Goal: Information Seeking & Learning: Learn about a topic

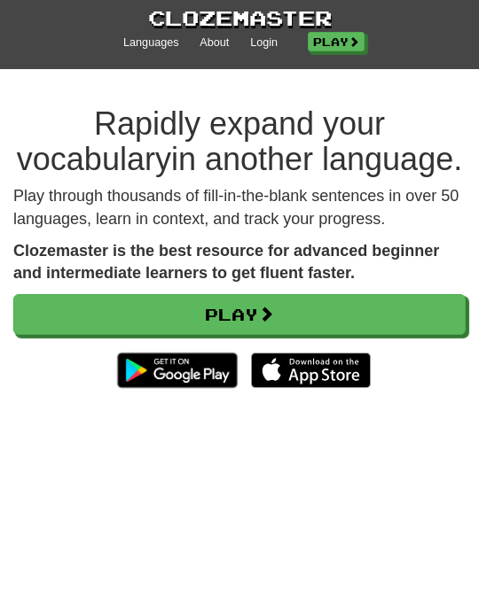
click at [264, 43] on link "Login" at bounding box center [263, 43] width 27 height 16
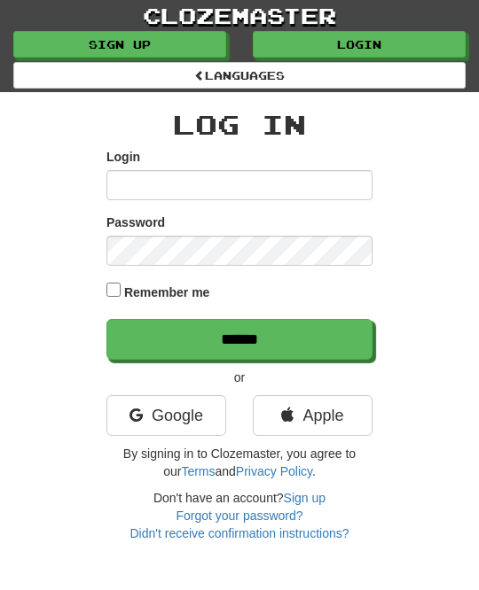
click at [139, 182] on input "Login" at bounding box center [239, 185] width 266 height 30
type input "********"
click at [324, 340] on input "******" at bounding box center [239, 339] width 266 height 41
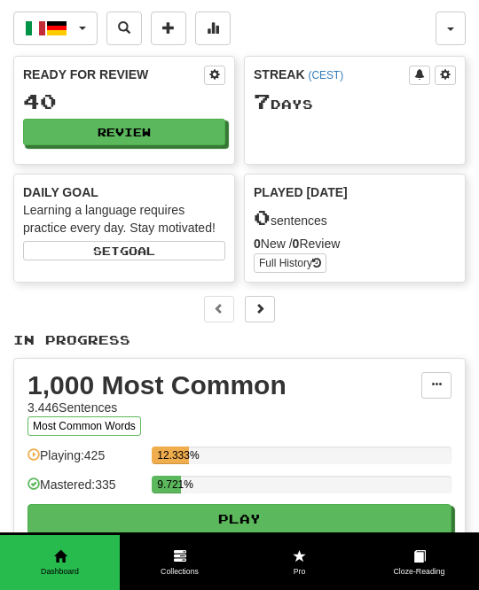
click at [208, 130] on button "Review" at bounding box center [124, 132] width 202 height 27
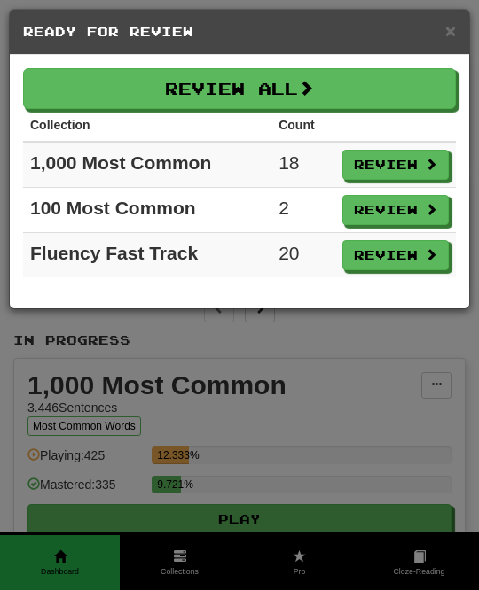
click at [428, 86] on button "Review All" at bounding box center [239, 88] width 433 height 41
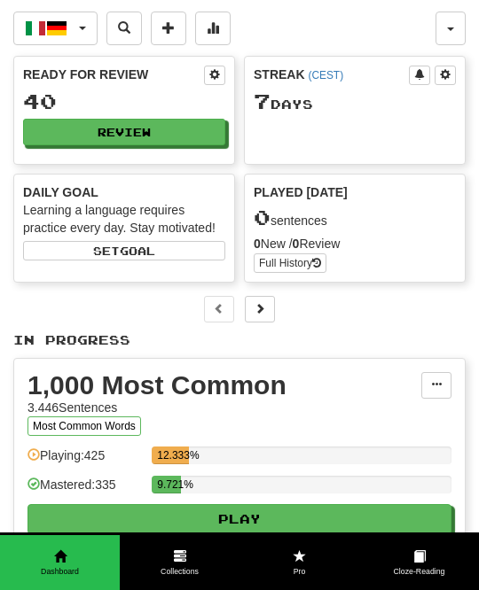
select select "**"
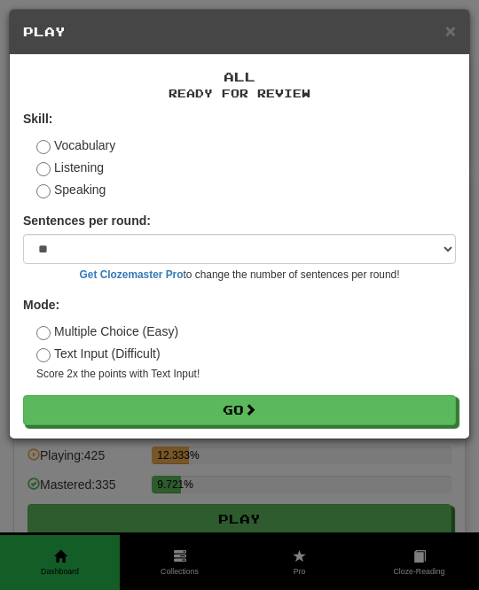
click at [317, 409] on button "Go" at bounding box center [239, 410] width 433 height 30
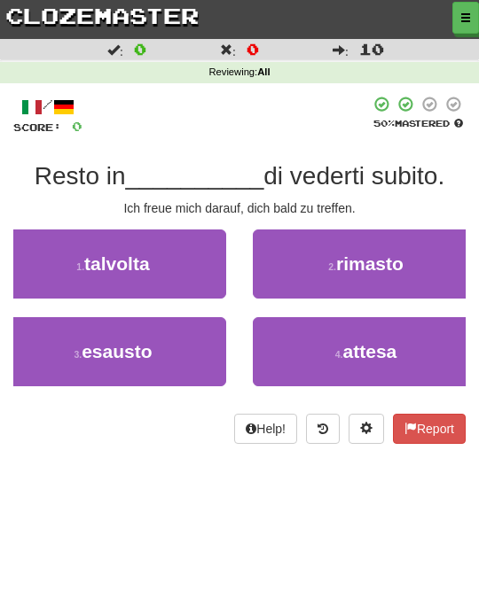
click at [348, 351] on span "attesa" at bounding box center [370, 351] width 54 height 20
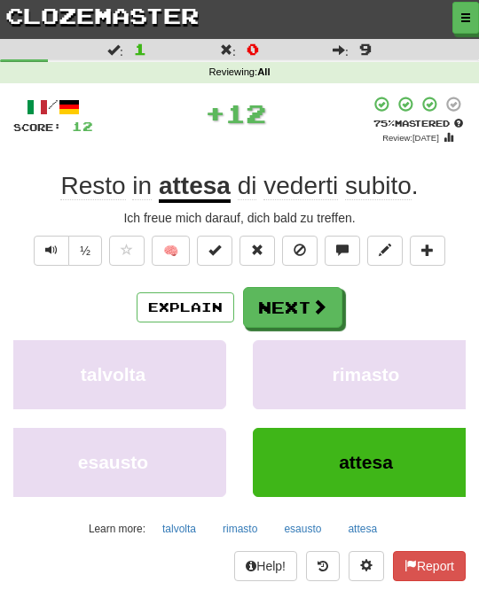
click at [334, 293] on button "Next" at bounding box center [292, 307] width 99 height 41
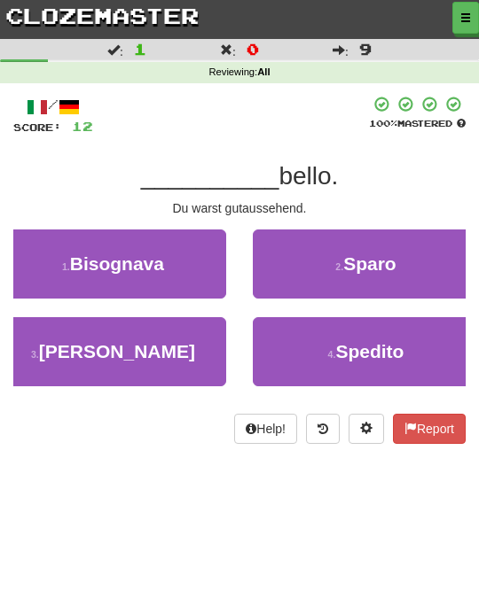
click at [200, 339] on button "3 . Eri" at bounding box center [113, 351] width 226 height 69
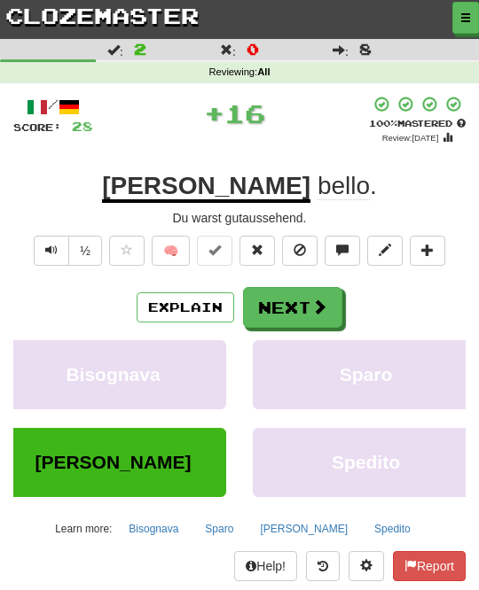
click at [323, 310] on span at bounding box center [319, 307] width 16 height 16
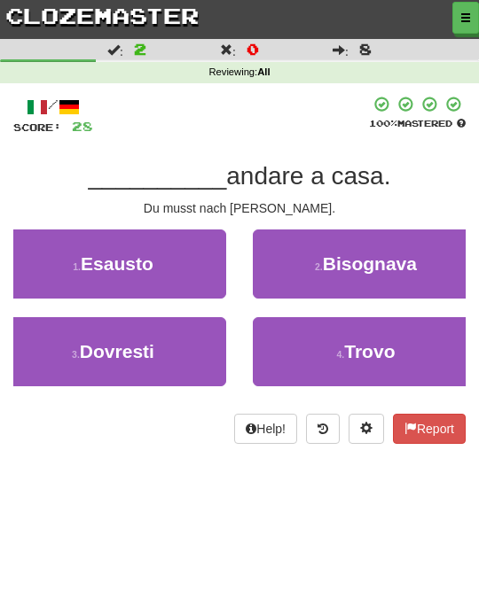
click at [205, 341] on button "3 . Dovresti" at bounding box center [113, 351] width 226 height 69
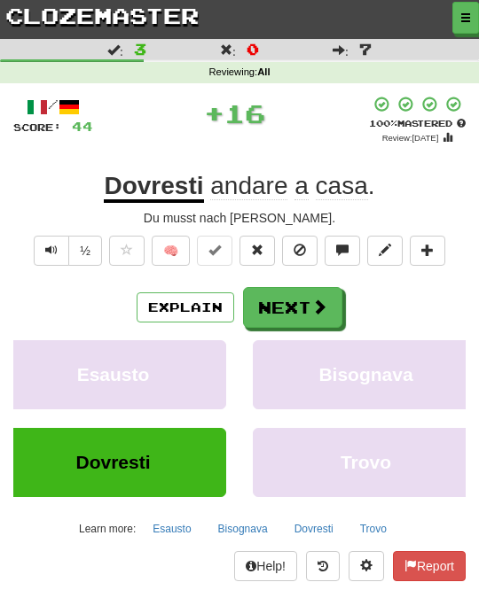
click at [311, 309] on span at bounding box center [319, 307] width 16 height 16
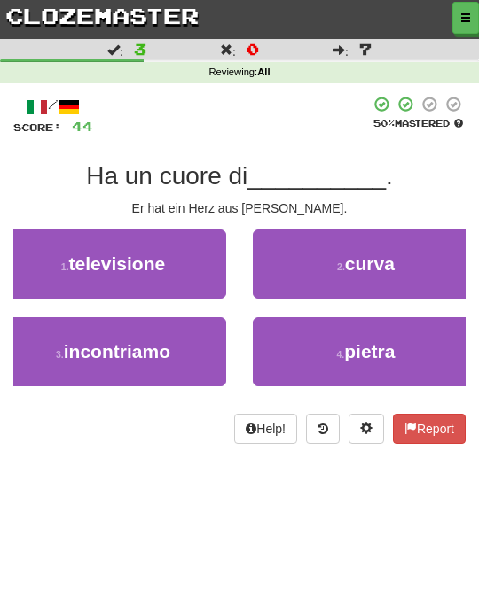
click at [368, 341] on span "pietra" at bounding box center [369, 351] width 51 height 20
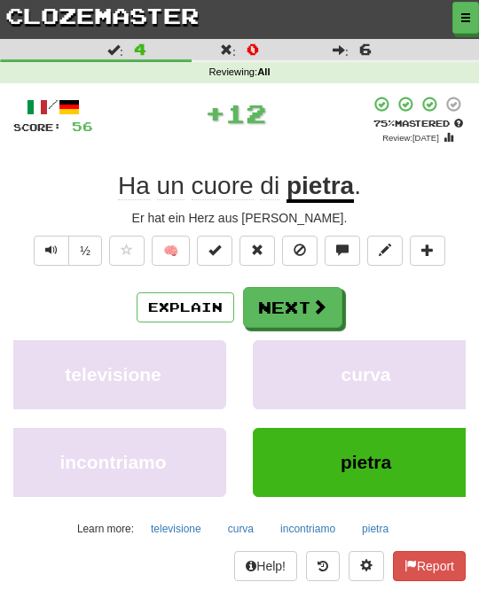
click at [314, 316] on button "Next" at bounding box center [292, 307] width 99 height 41
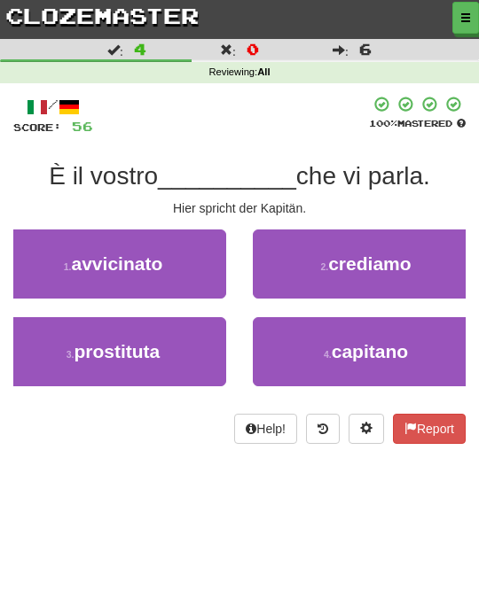
click at [375, 341] on span "capitano" at bounding box center [369, 351] width 76 height 20
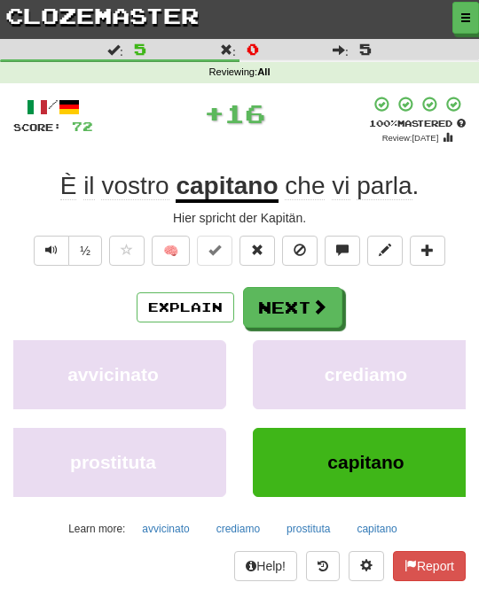
click at [329, 300] on button "Next" at bounding box center [292, 307] width 99 height 41
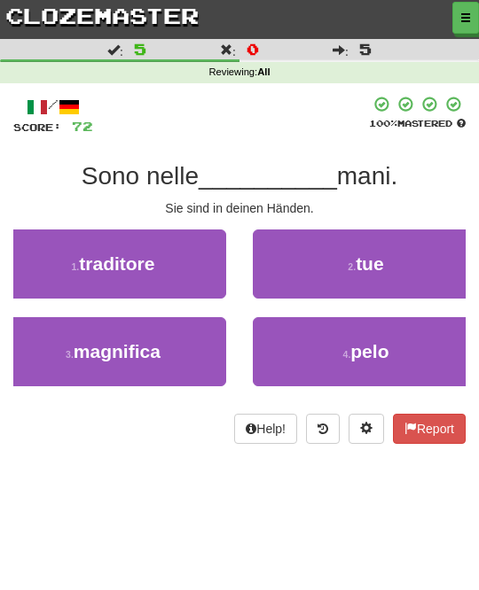
click at [400, 262] on button "2 . tue" at bounding box center [366, 264] width 226 height 69
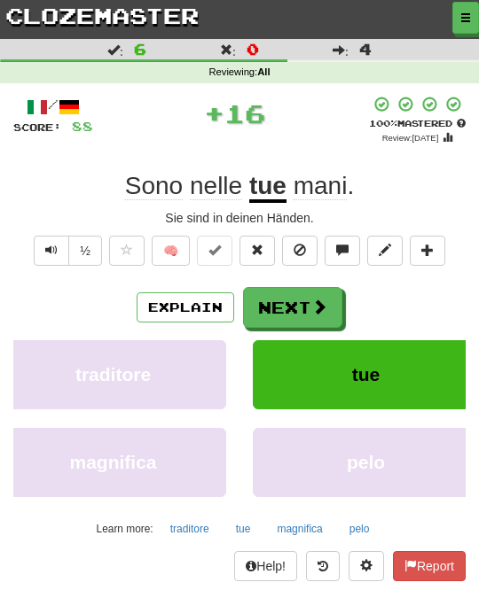
click at [331, 297] on button "Next" at bounding box center [292, 307] width 99 height 41
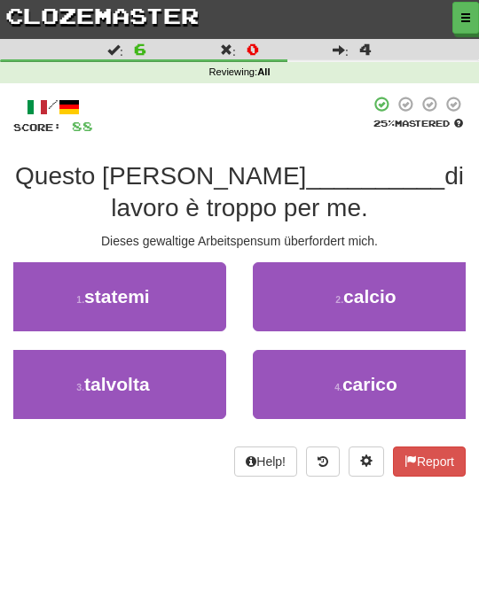
click at [389, 306] on button "2 . calcio" at bounding box center [366, 296] width 226 height 69
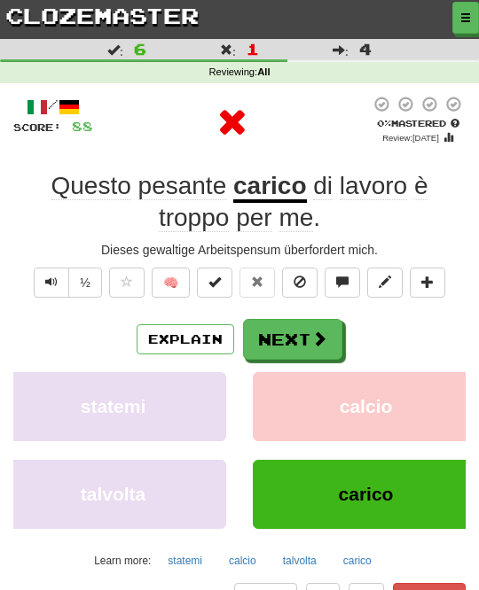
click at [322, 339] on span at bounding box center [319, 339] width 16 height 16
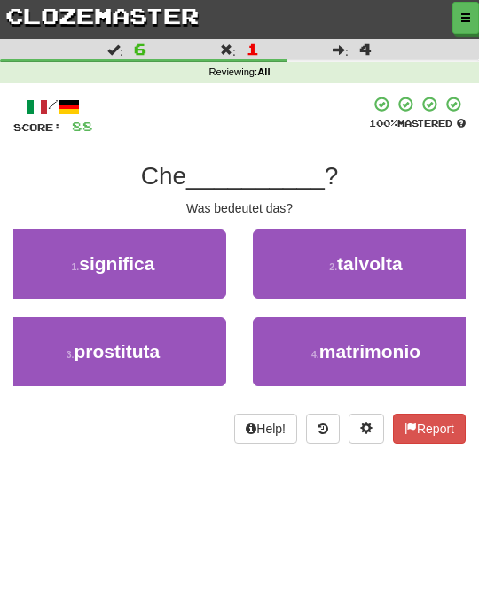
click at [200, 272] on button "1 . significa" at bounding box center [113, 264] width 226 height 69
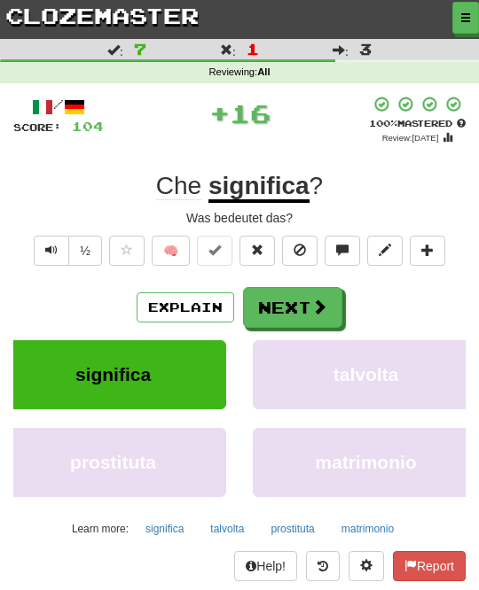
click at [316, 313] on button "Next" at bounding box center [292, 307] width 99 height 41
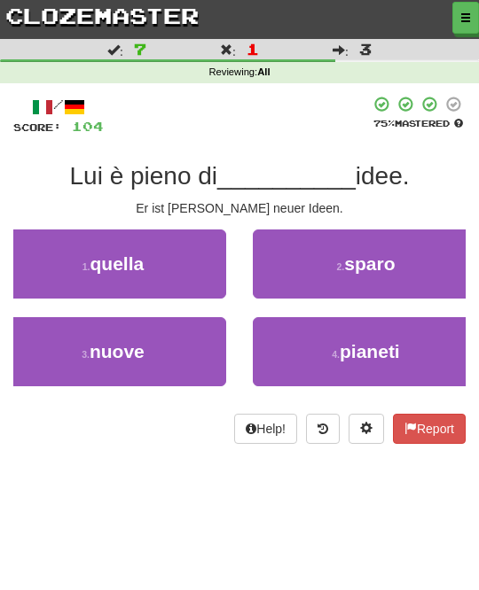
click at [214, 349] on button "3 . nuove" at bounding box center [113, 351] width 226 height 69
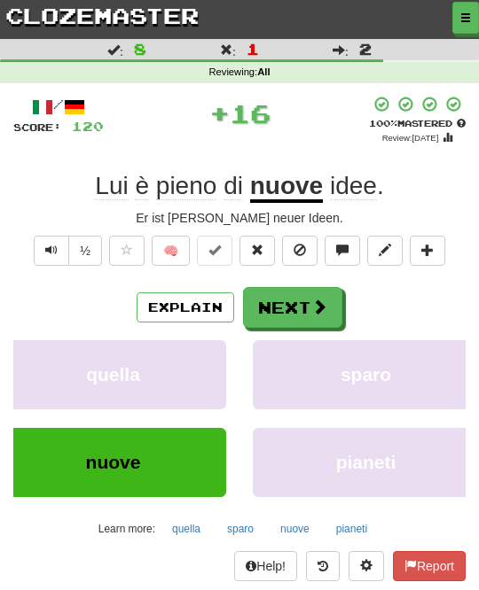
click at [319, 306] on span at bounding box center [319, 307] width 16 height 16
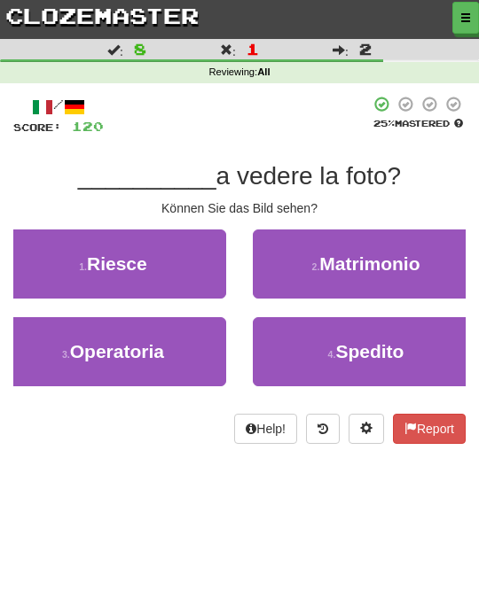
click at [211, 271] on button "1 . Riesce" at bounding box center [113, 264] width 226 height 69
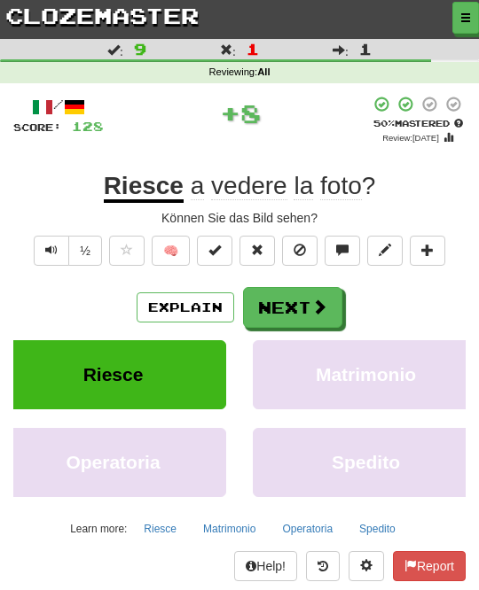
click at [318, 309] on span at bounding box center [319, 307] width 16 height 16
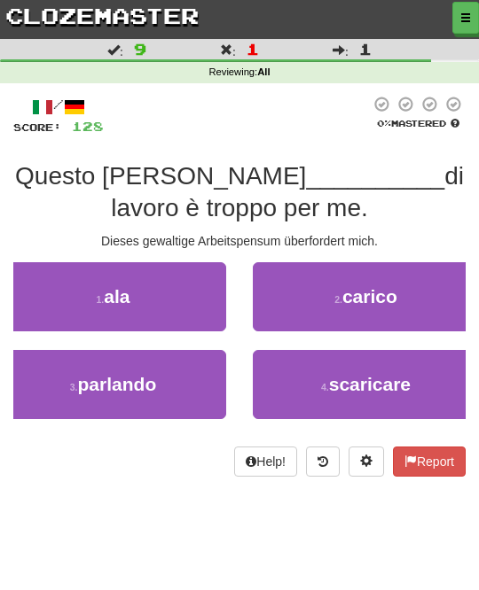
click at [373, 294] on span "carico" at bounding box center [369, 296] width 55 height 20
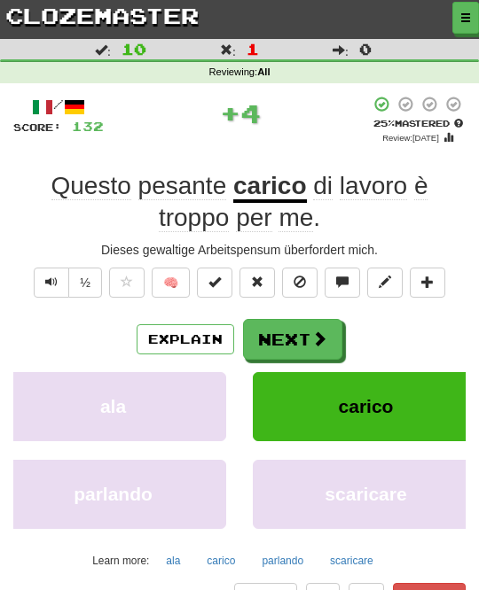
click at [316, 333] on span at bounding box center [319, 339] width 16 height 16
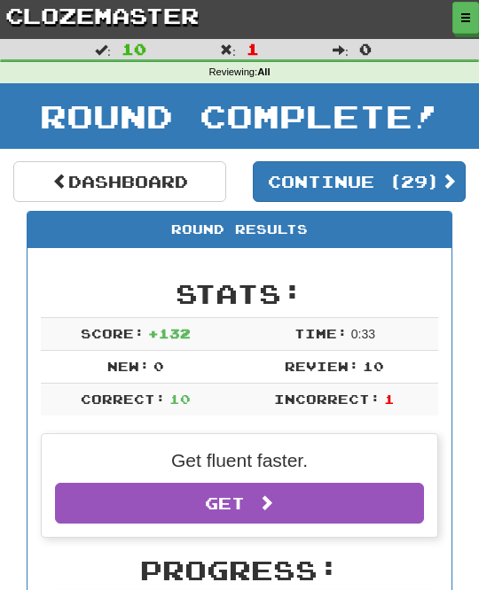
click at [441, 175] on button "Continue ( 29 )" at bounding box center [359, 181] width 213 height 41
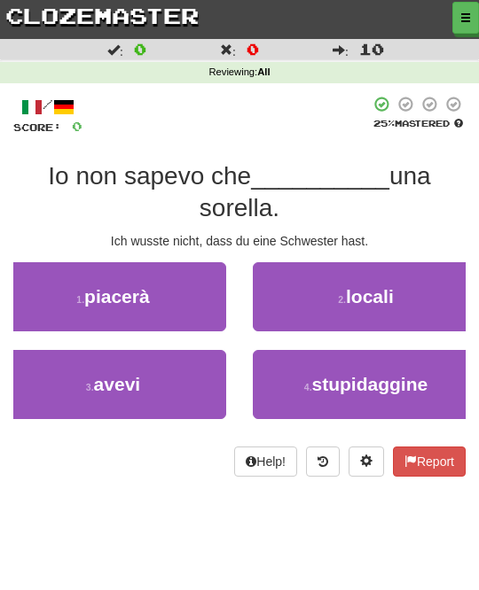
click at [207, 380] on button "3 . avevi" at bounding box center [113, 384] width 226 height 69
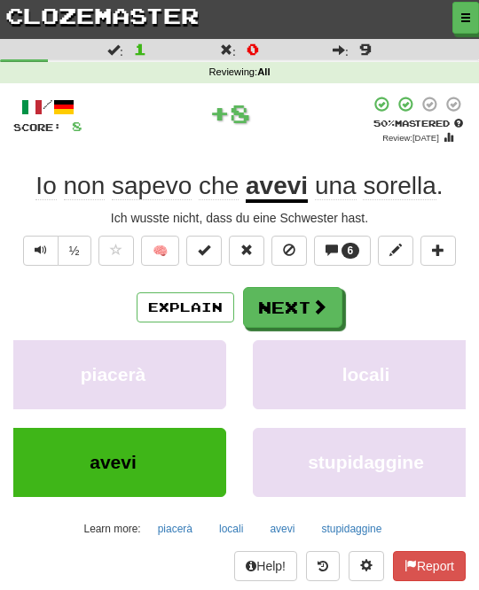
click at [329, 304] on button "Next" at bounding box center [292, 307] width 99 height 41
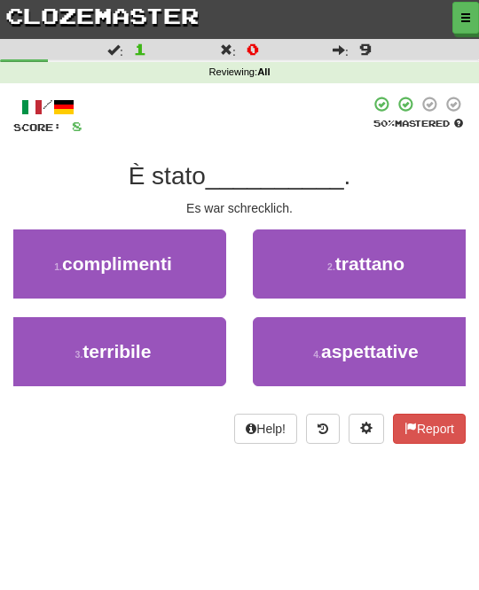
click at [207, 355] on button "3 . terribile" at bounding box center [113, 351] width 226 height 69
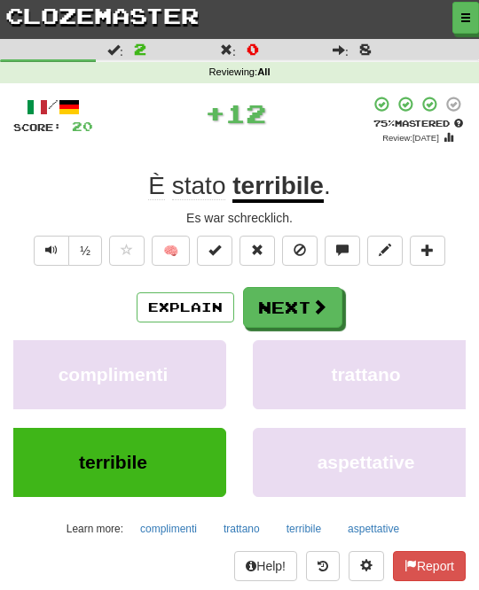
click at [323, 304] on span at bounding box center [319, 307] width 16 height 16
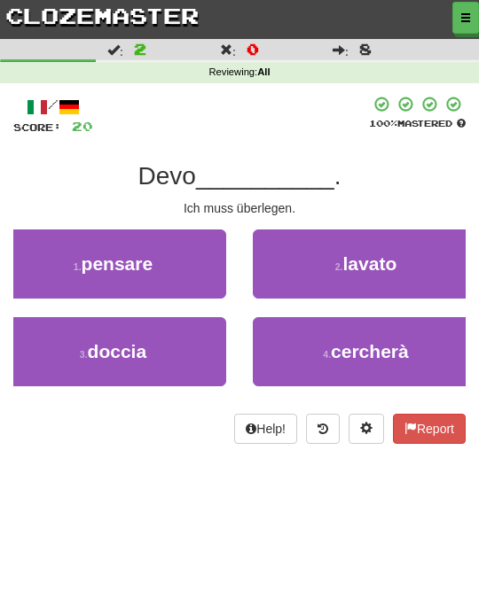
click at [211, 265] on button "1 . pensare" at bounding box center [113, 264] width 226 height 69
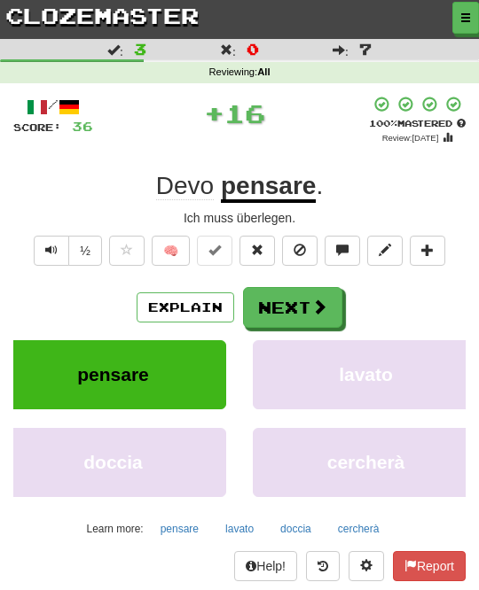
click at [304, 308] on button "Next" at bounding box center [292, 307] width 99 height 41
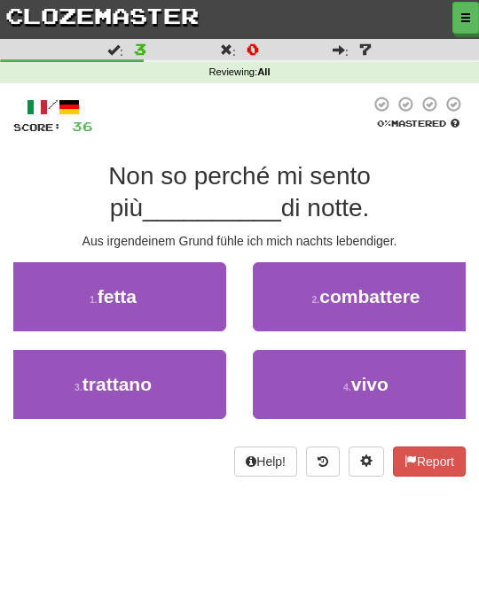
click at [331, 370] on button "4 . vivo" at bounding box center [366, 384] width 226 height 69
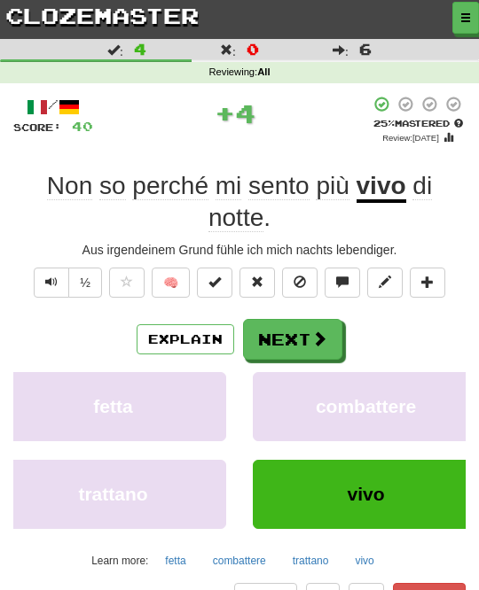
click at [315, 331] on span at bounding box center [319, 339] width 16 height 16
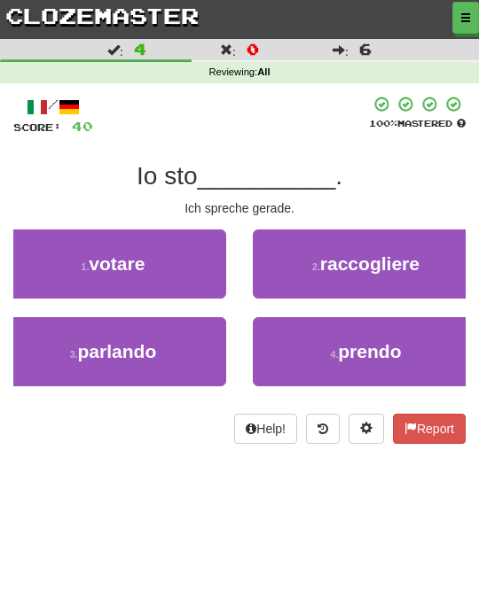
click at [207, 345] on button "3 . parlando" at bounding box center [113, 351] width 226 height 69
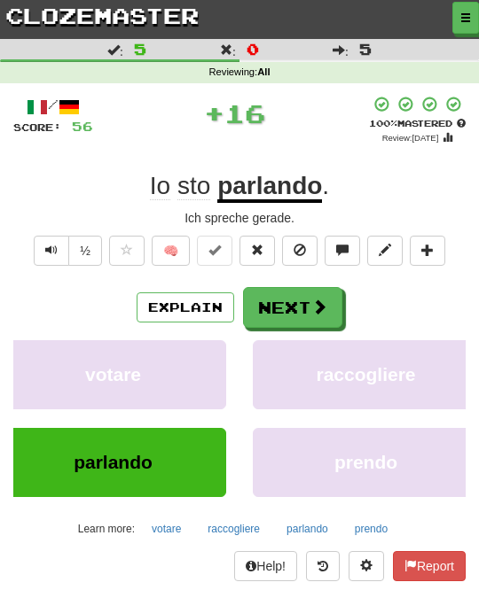
click at [317, 304] on span at bounding box center [319, 307] width 16 height 16
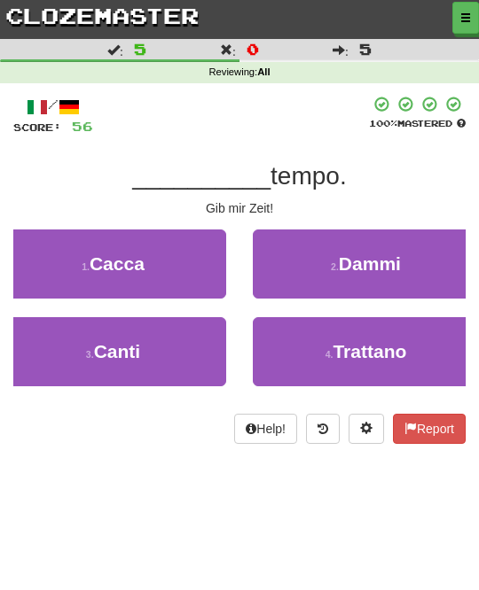
click at [398, 279] on button "2 . Dammi" at bounding box center [366, 264] width 226 height 69
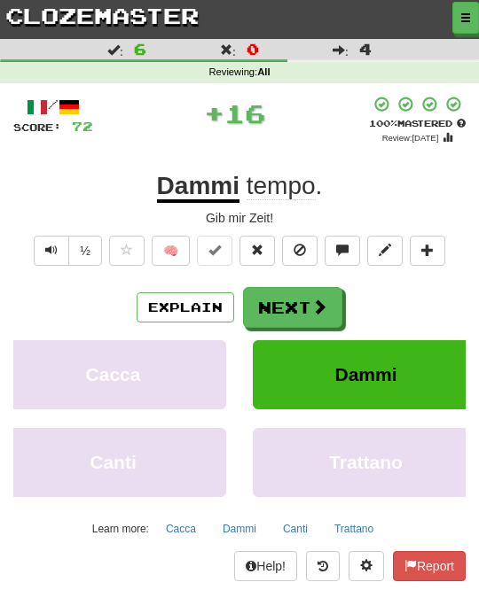
click at [323, 316] on button "Next" at bounding box center [292, 307] width 99 height 41
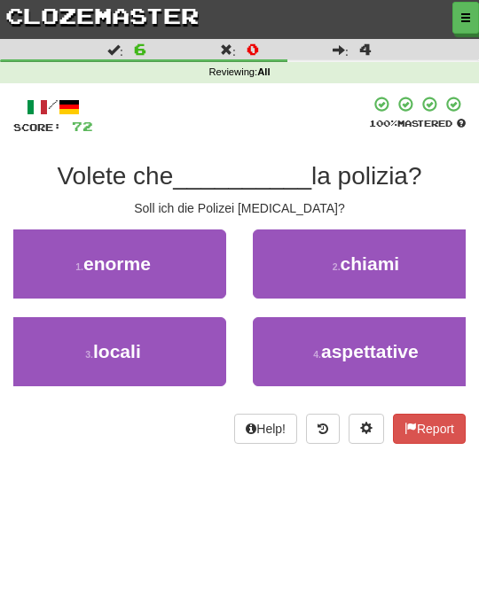
click at [389, 262] on span "chiami" at bounding box center [369, 263] width 59 height 20
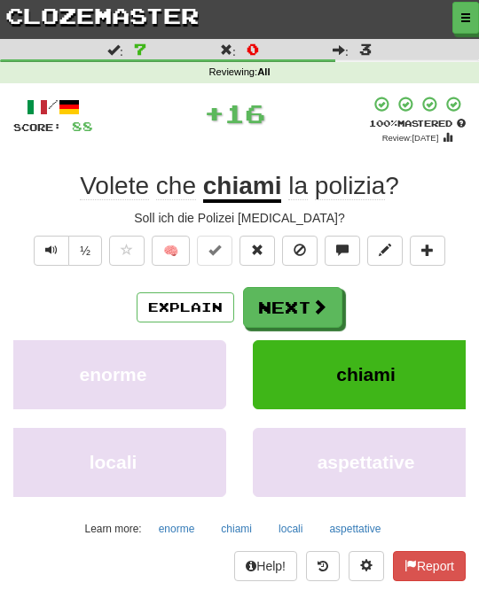
click at [325, 309] on span at bounding box center [319, 307] width 16 height 16
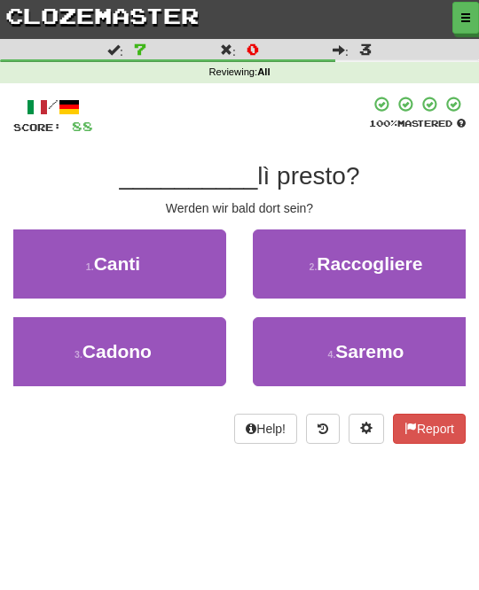
click at [336, 341] on span "Saremo" at bounding box center [369, 351] width 68 height 20
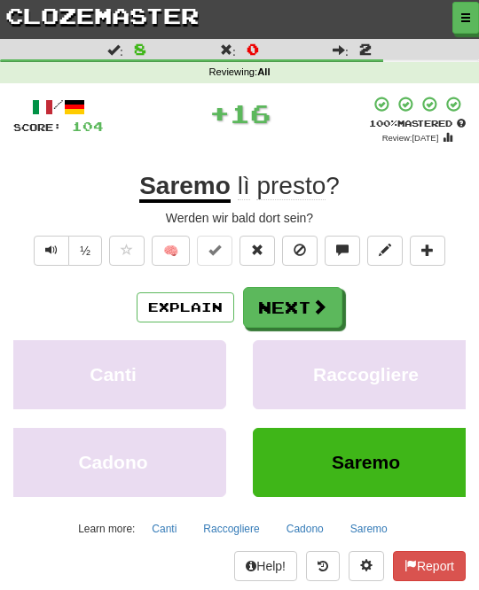
click at [329, 311] on button "Next" at bounding box center [292, 307] width 99 height 41
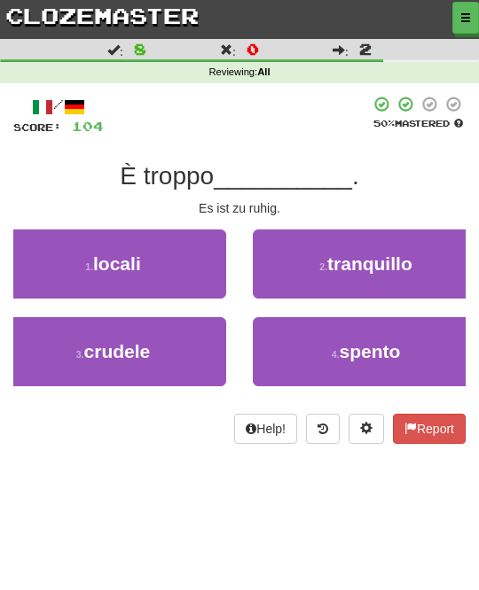
click at [402, 271] on span "tranquillo" at bounding box center [369, 263] width 85 height 20
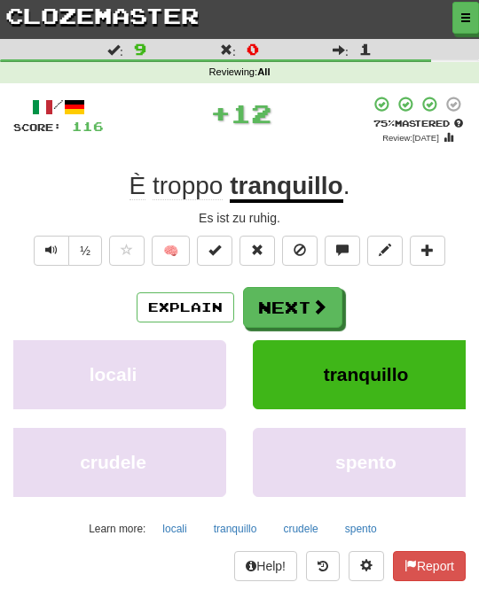
click at [328, 313] on button "Next" at bounding box center [292, 307] width 99 height 41
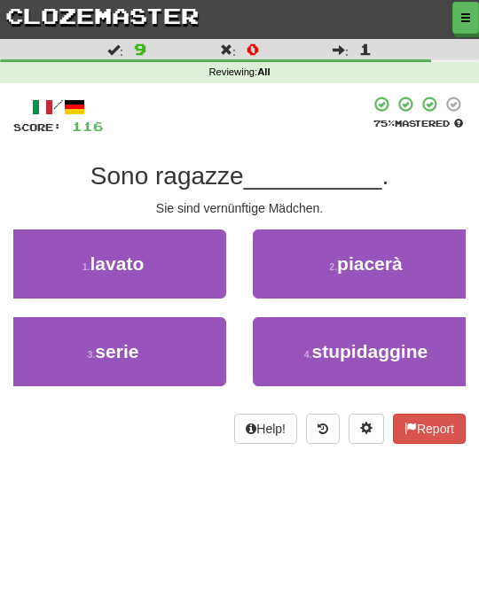
click at [207, 354] on button "3 . serie" at bounding box center [113, 351] width 226 height 69
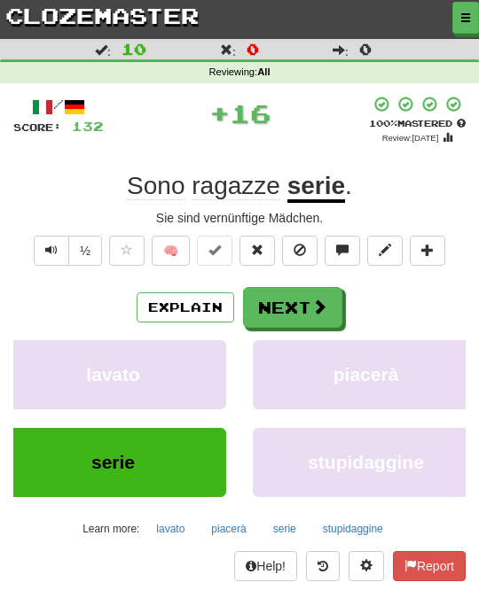
click at [314, 307] on span at bounding box center [319, 307] width 16 height 16
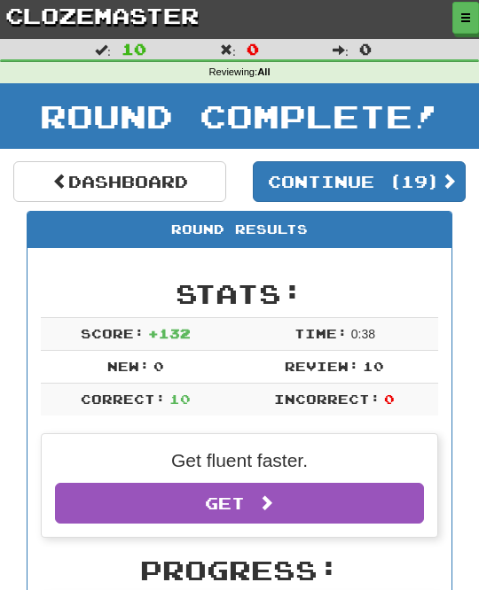
click at [426, 177] on button "Continue ( 19 )" at bounding box center [359, 181] width 213 height 41
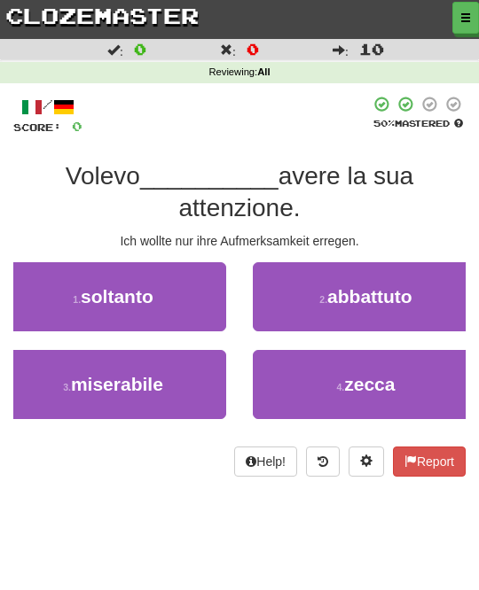
click at [362, 300] on span "abbattuto" at bounding box center [369, 296] width 85 height 20
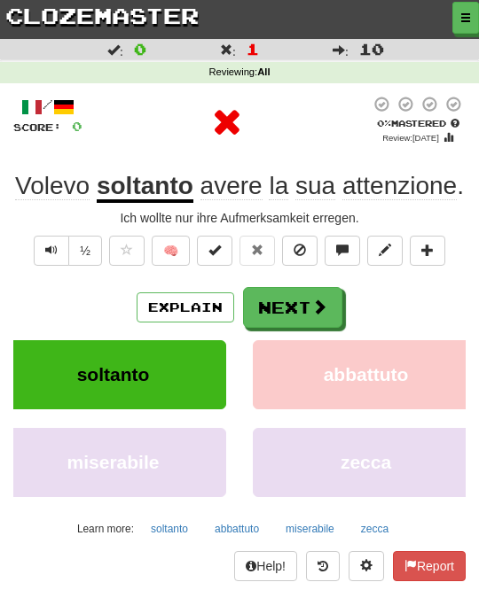
click at [316, 314] on button "Next" at bounding box center [292, 307] width 99 height 41
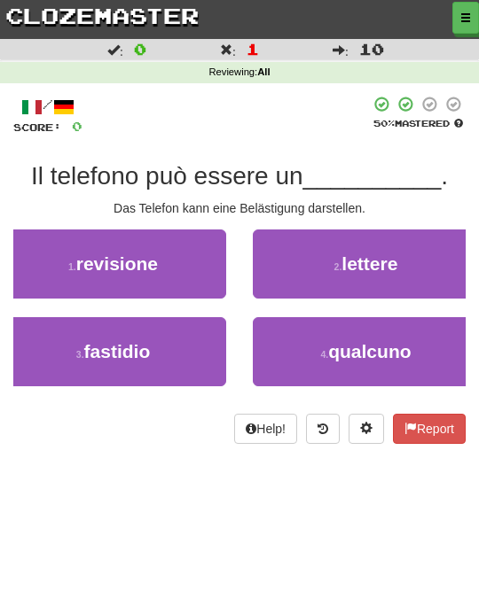
click at [221, 353] on button "3 . fastidio" at bounding box center [113, 351] width 226 height 69
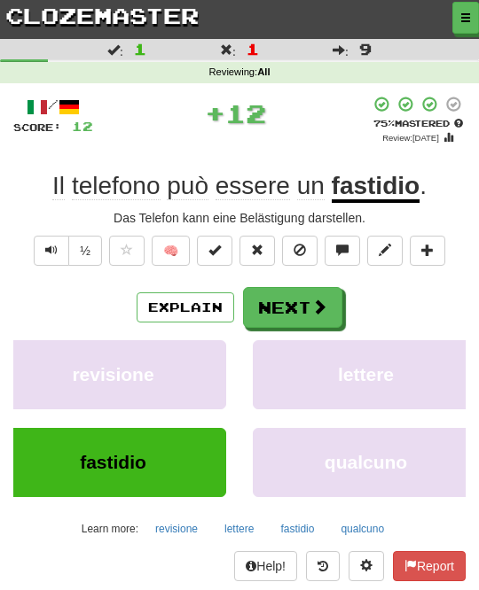
click at [337, 308] on button "Next" at bounding box center [292, 307] width 99 height 41
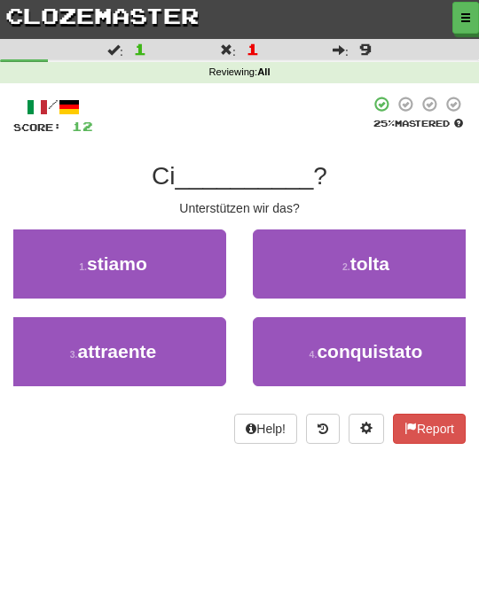
click at [187, 280] on button "1 . stiamo" at bounding box center [113, 264] width 226 height 69
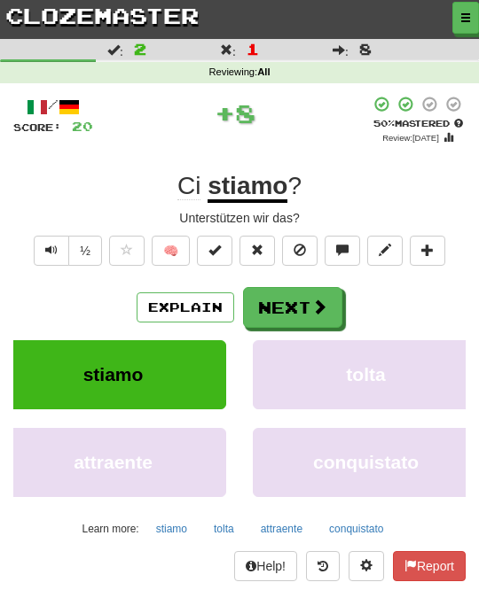
click at [316, 308] on span at bounding box center [319, 307] width 16 height 16
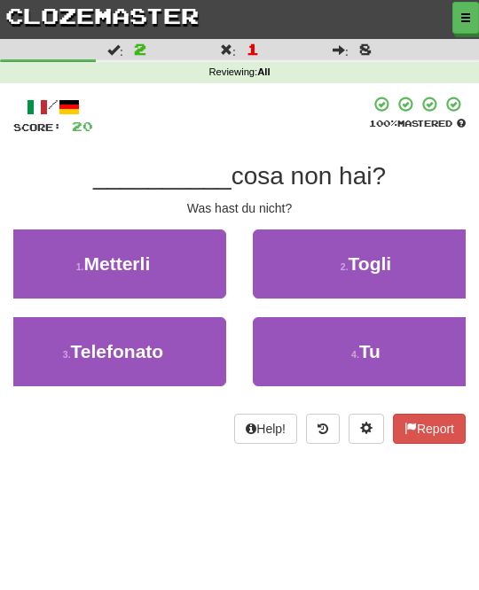
click at [339, 344] on button "4 . Tu" at bounding box center [366, 351] width 226 height 69
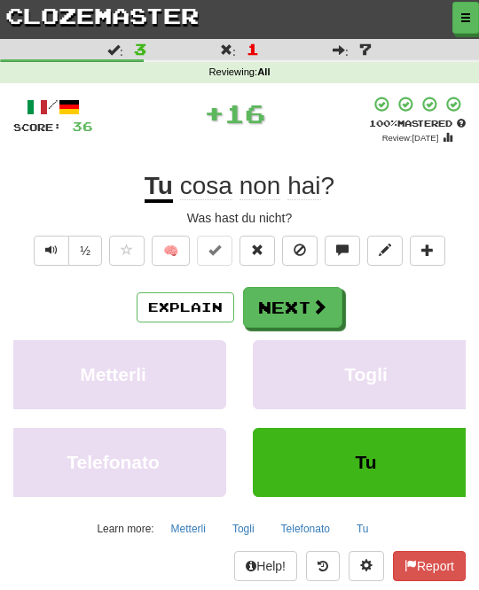
click at [325, 307] on span at bounding box center [319, 307] width 16 height 16
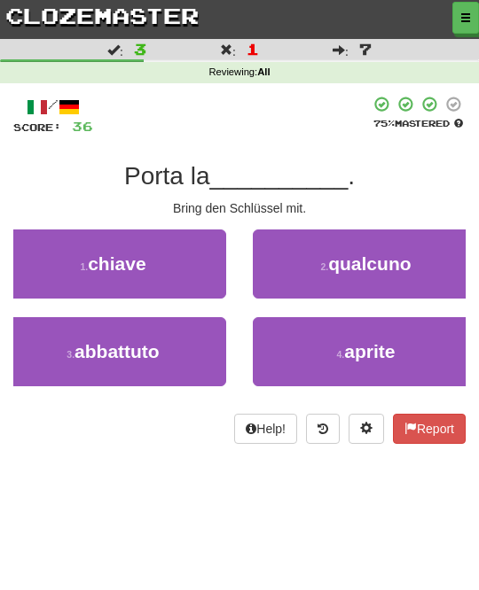
click at [206, 277] on button "1 . chiave" at bounding box center [113, 264] width 226 height 69
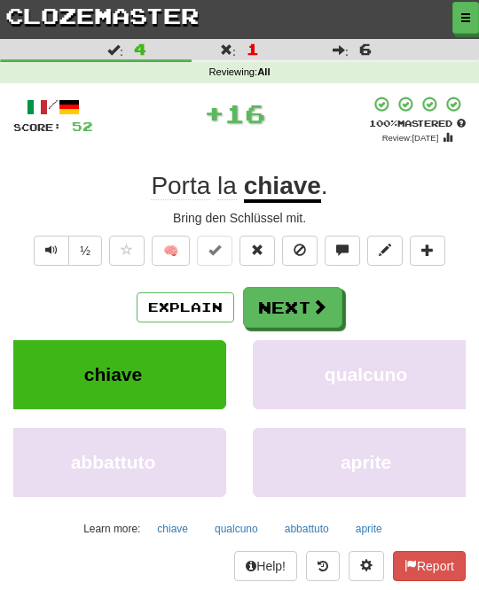
click at [323, 308] on span at bounding box center [319, 307] width 16 height 16
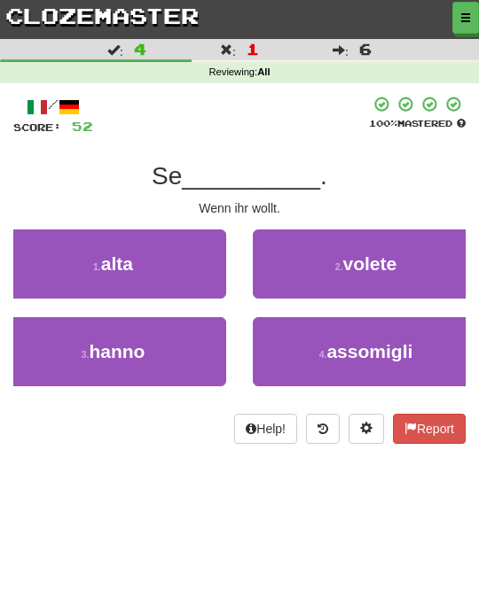
click at [391, 261] on span "volete" at bounding box center [370, 263] width 54 height 20
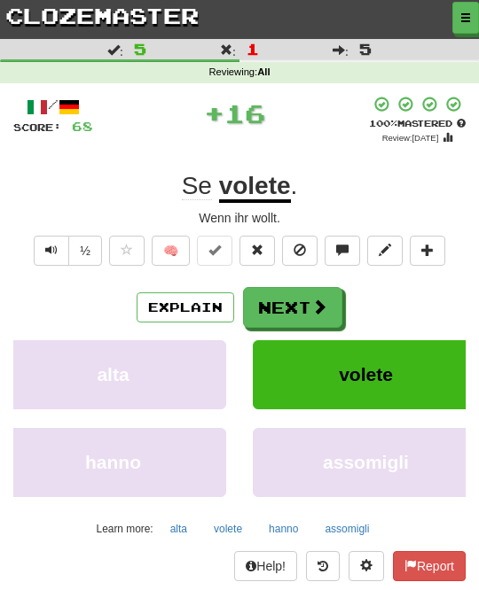
click at [326, 307] on span at bounding box center [319, 307] width 16 height 16
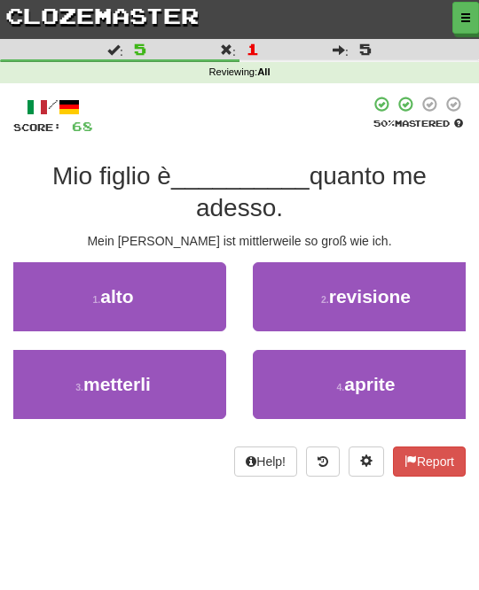
click at [219, 298] on button "1 . alto" at bounding box center [113, 296] width 226 height 69
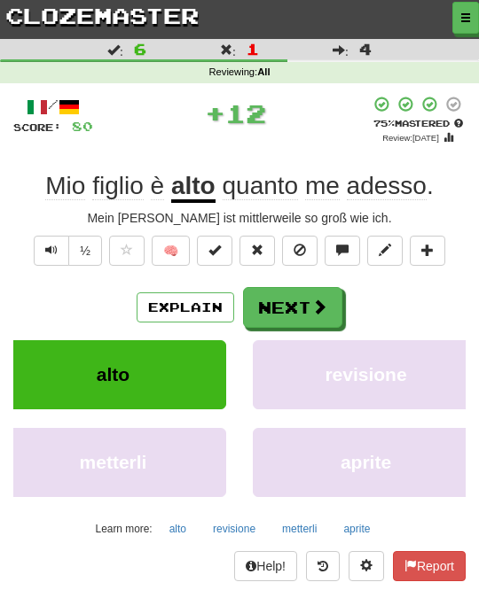
click at [323, 305] on span at bounding box center [319, 307] width 16 height 16
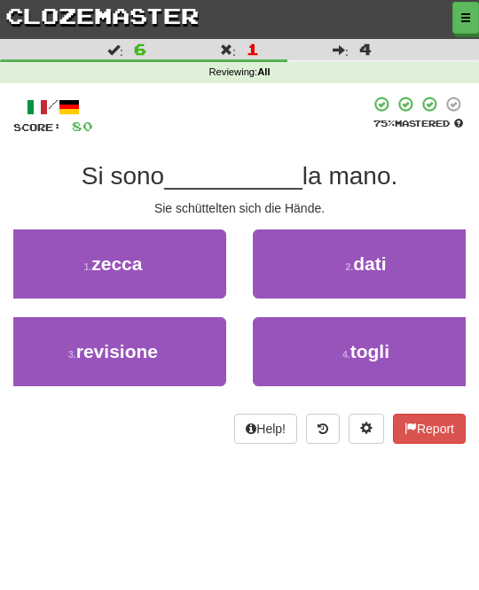
click at [394, 275] on button "2 . dati" at bounding box center [366, 264] width 226 height 69
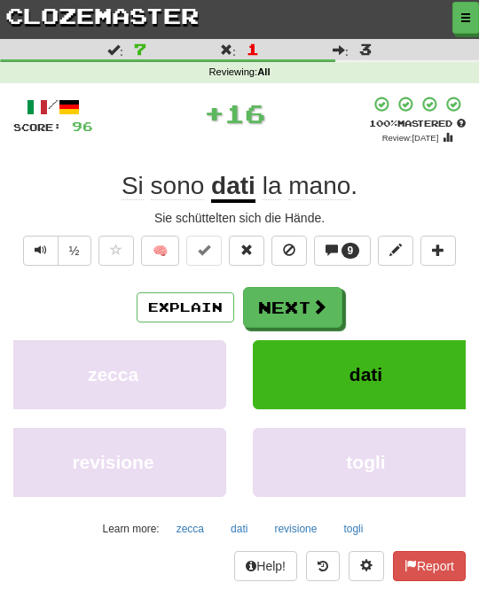
click at [327, 308] on button "Next" at bounding box center [292, 307] width 99 height 41
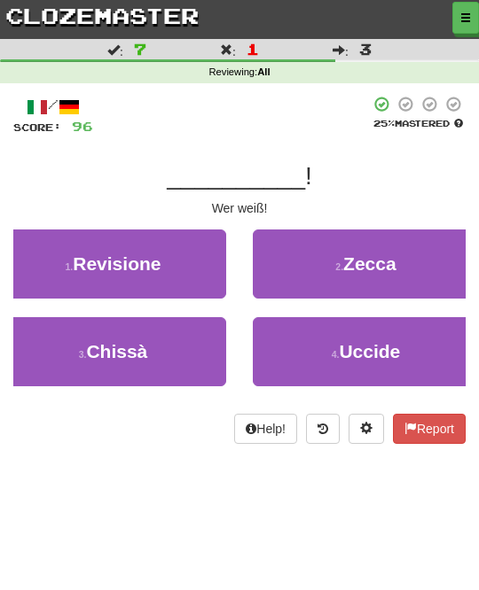
click at [209, 354] on button "3 . Chissà" at bounding box center [113, 351] width 226 height 69
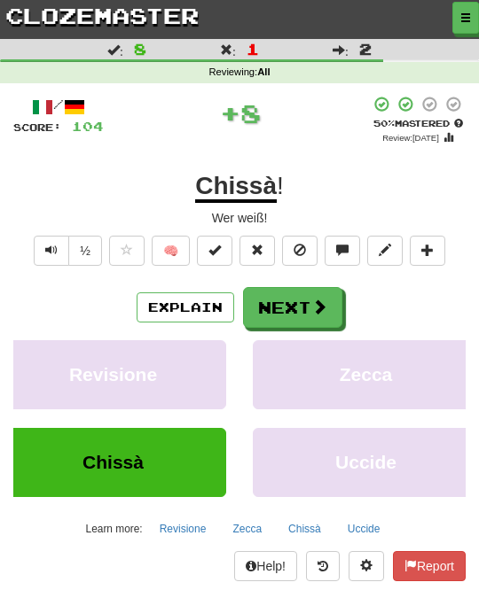
click at [326, 303] on span at bounding box center [319, 307] width 16 height 16
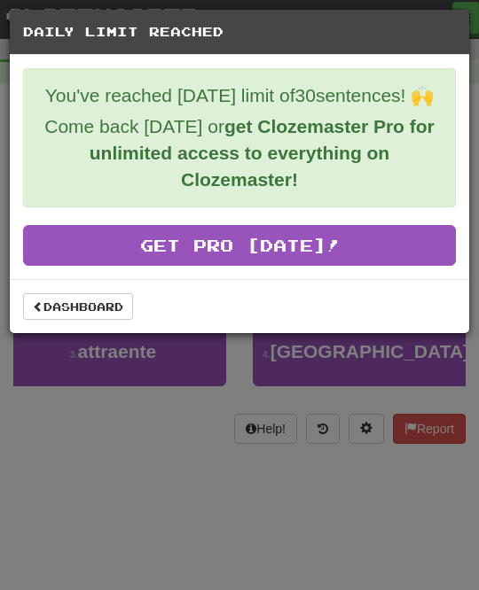
click at [113, 309] on link "Dashboard" at bounding box center [78, 306] width 110 height 27
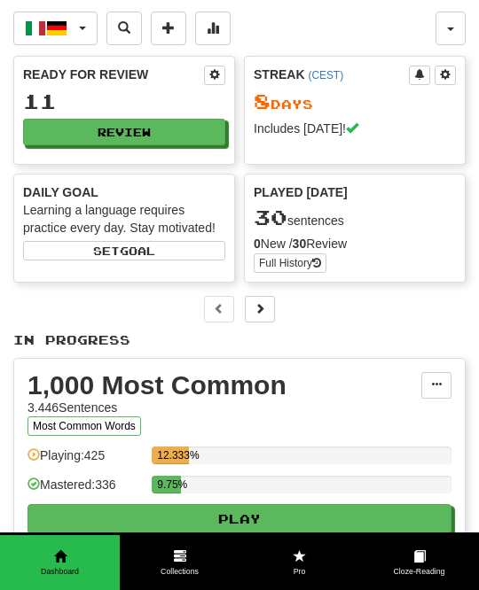
click at [77, 21] on button "Italiano / Deutsch" at bounding box center [55, 29] width 84 height 34
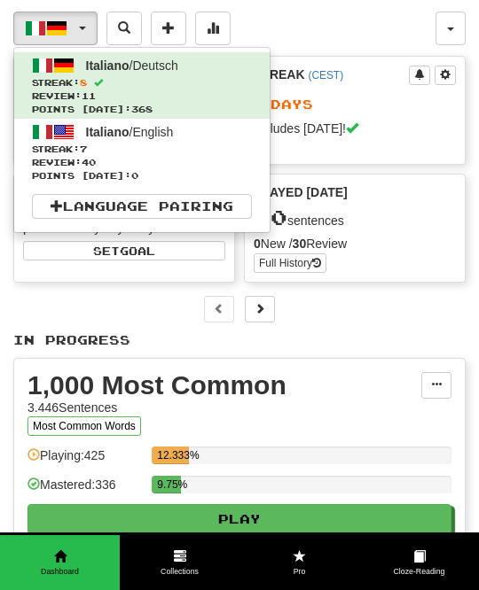
click at [237, 152] on span "Streak: 7" at bounding box center [142, 149] width 220 height 13
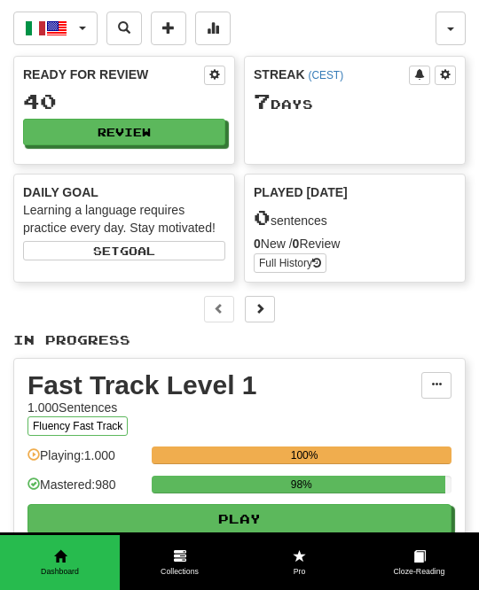
click at [204, 129] on button "Review" at bounding box center [124, 132] width 202 height 27
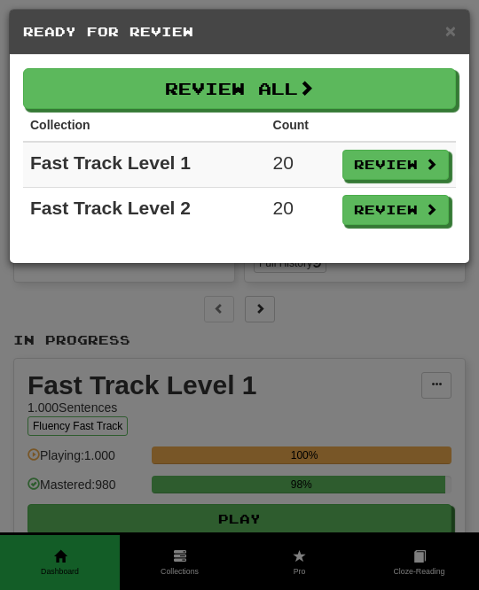
click at [422, 90] on button "Review All" at bounding box center [239, 88] width 433 height 41
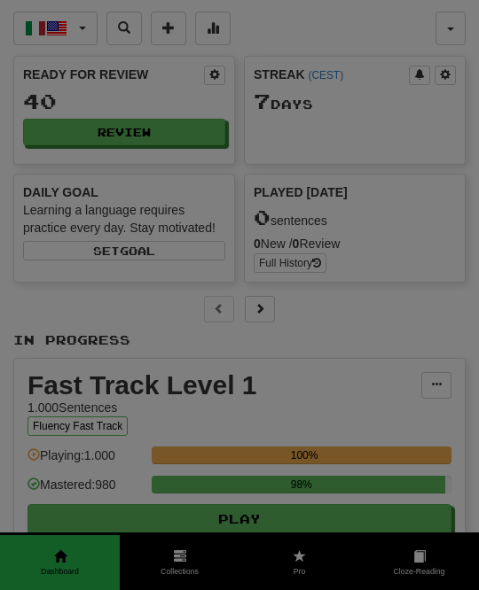
select select "**"
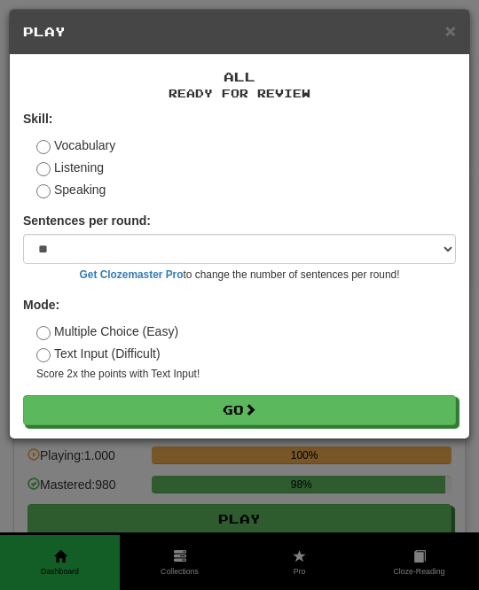
click at [292, 400] on button "Go" at bounding box center [239, 410] width 433 height 30
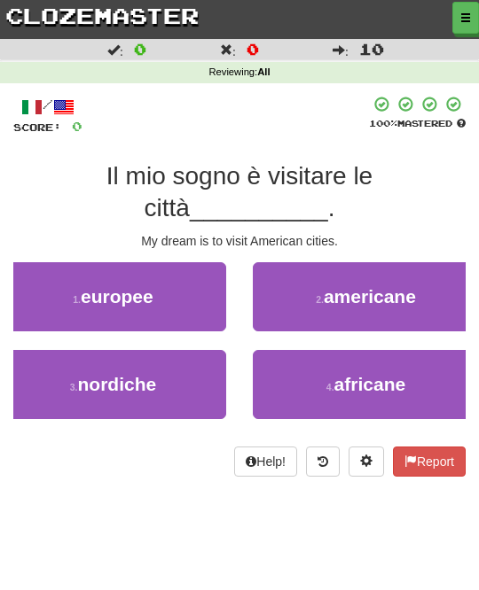
click at [362, 296] on span "americane" at bounding box center [369, 296] width 92 height 20
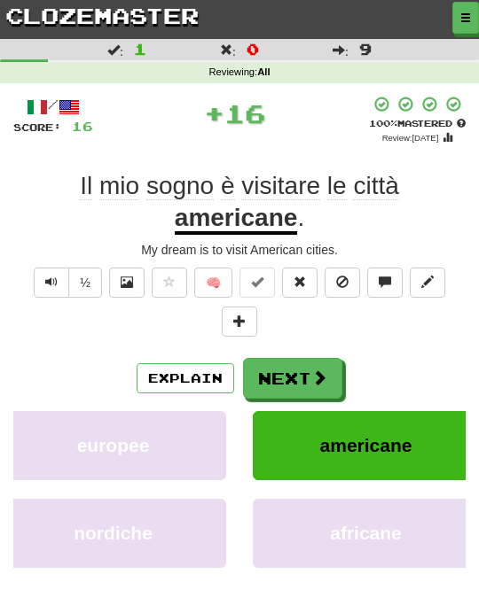
click at [309, 370] on button "Next" at bounding box center [292, 378] width 99 height 41
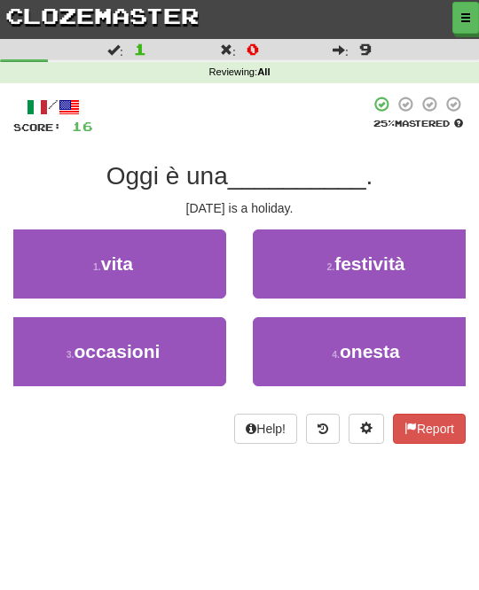
click at [399, 269] on span "festività" at bounding box center [369, 263] width 70 height 20
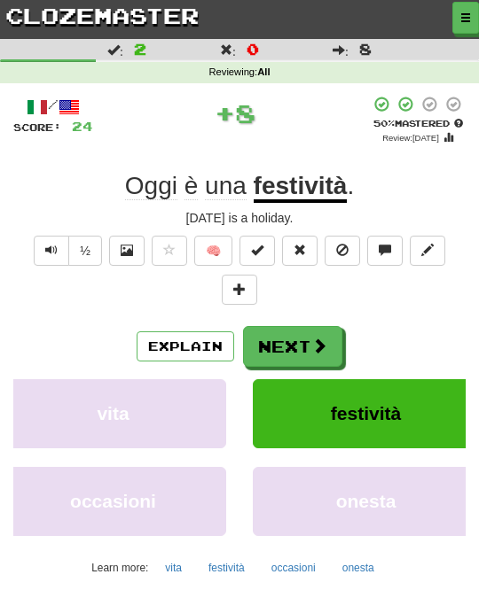
click at [323, 338] on span at bounding box center [319, 346] width 16 height 16
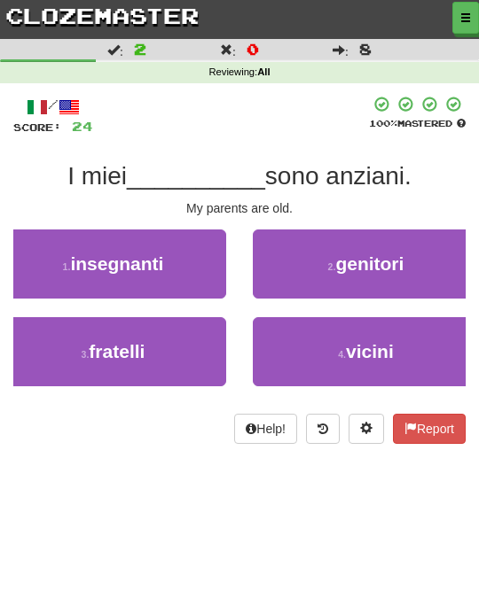
click at [395, 265] on span "genitori" at bounding box center [369, 263] width 68 height 20
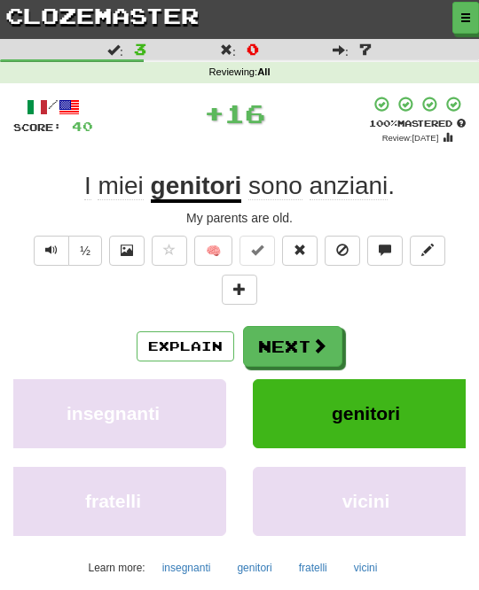
click at [320, 345] on span at bounding box center [319, 346] width 16 height 16
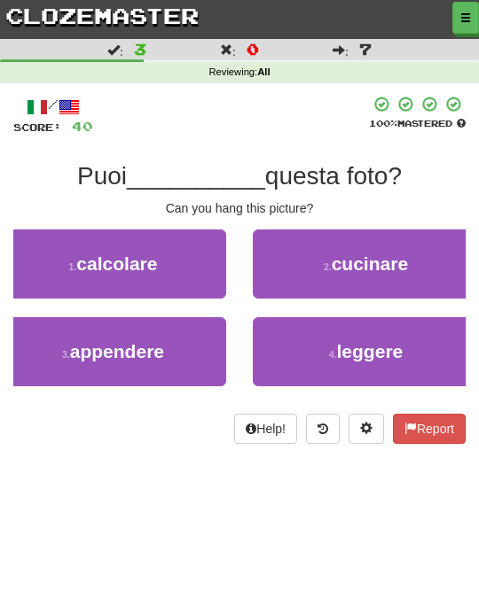
click at [210, 343] on button "3 . appendere" at bounding box center [113, 351] width 226 height 69
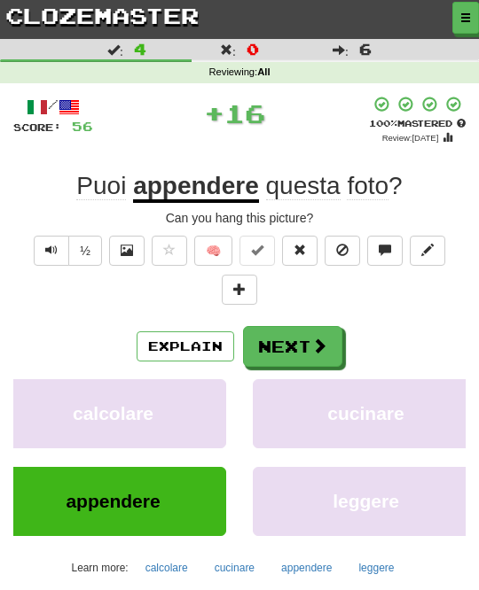
click at [320, 326] on button "Next" at bounding box center [292, 346] width 99 height 41
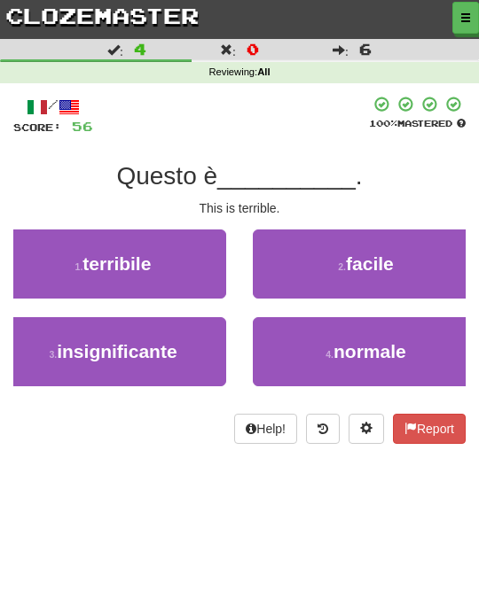
click at [208, 281] on button "1 . terribile" at bounding box center [113, 264] width 226 height 69
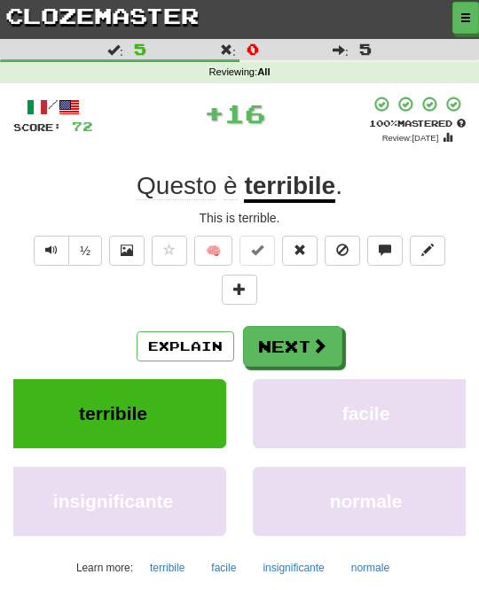
click at [305, 339] on button "Next" at bounding box center [292, 346] width 99 height 41
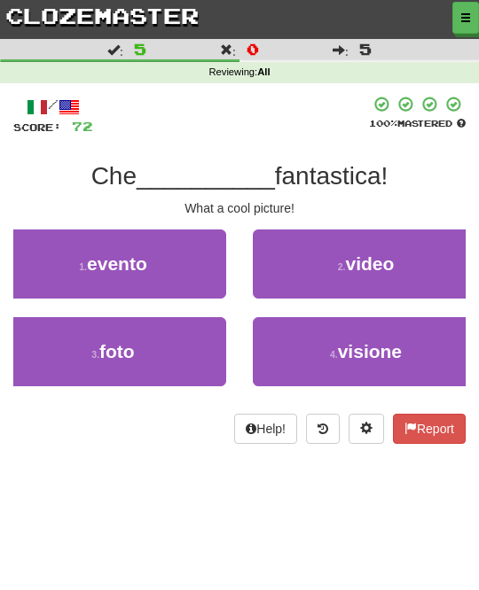
click at [195, 353] on button "3 . foto" at bounding box center [113, 351] width 226 height 69
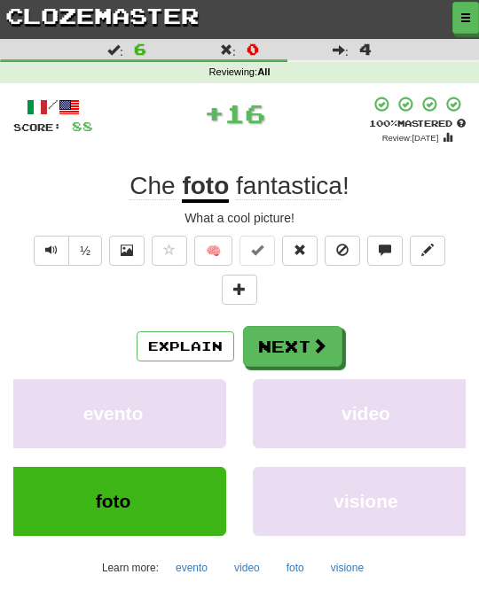
click at [311, 347] on span at bounding box center [319, 346] width 16 height 16
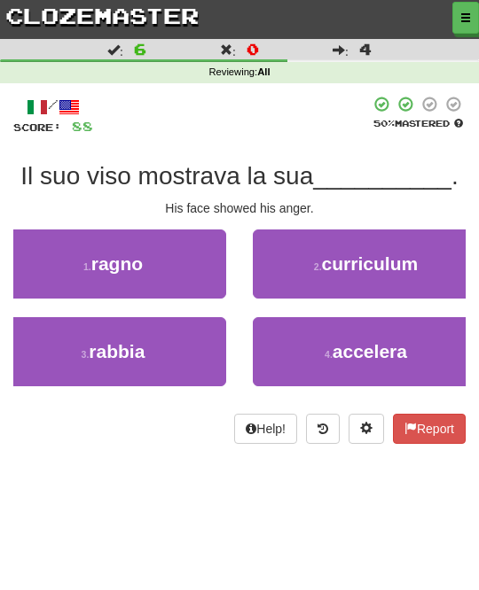
click at [214, 339] on button "3 . rabbia" at bounding box center [113, 351] width 226 height 69
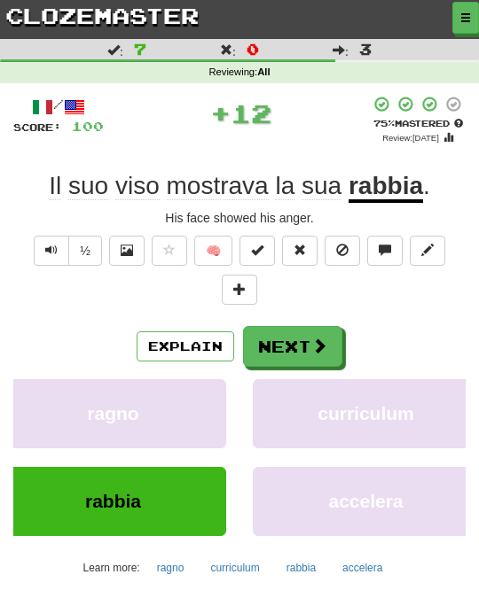
click at [306, 339] on button "Next" at bounding box center [292, 346] width 99 height 41
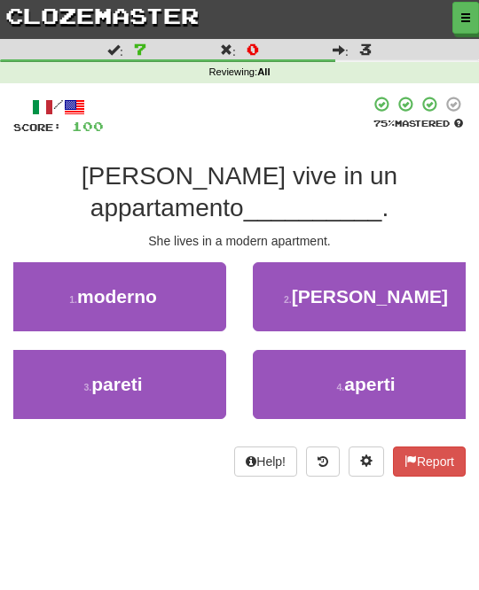
click at [218, 274] on button "1 . moderno" at bounding box center [113, 296] width 226 height 69
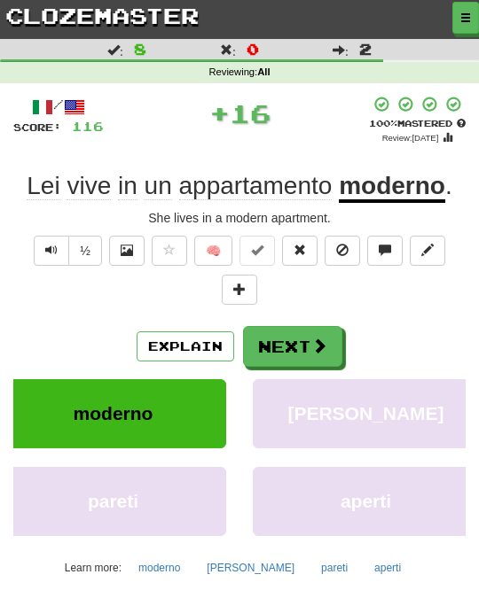
click at [295, 347] on button "Next" at bounding box center [292, 346] width 99 height 41
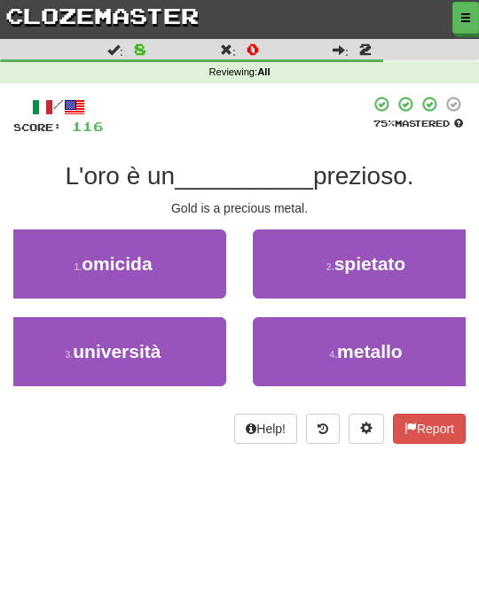
click at [332, 343] on button "4 . metallo" at bounding box center [366, 351] width 226 height 69
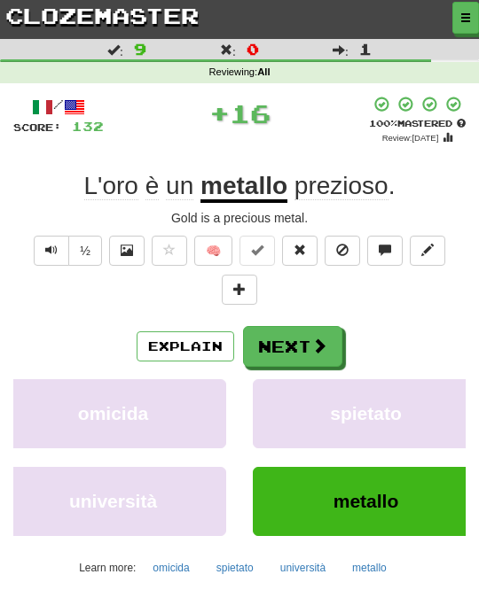
click at [320, 342] on span at bounding box center [319, 346] width 16 height 16
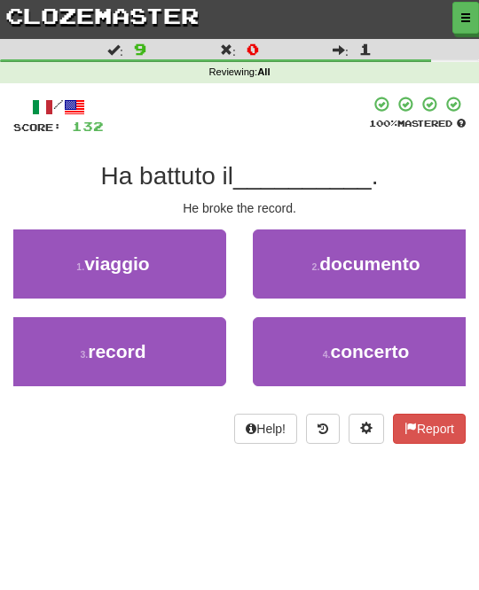
click at [215, 343] on button "3 . record" at bounding box center [113, 351] width 226 height 69
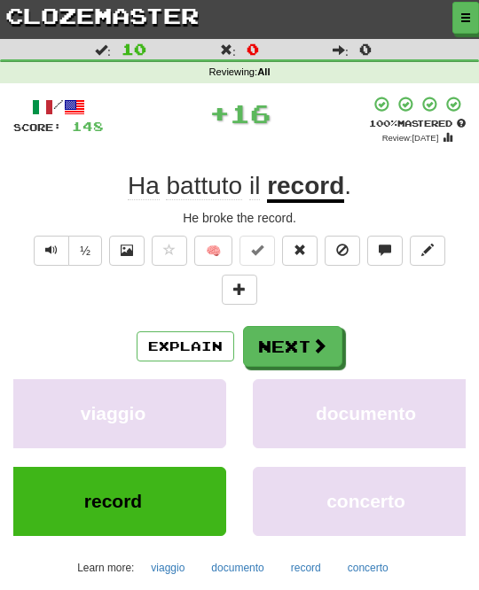
click at [317, 344] on span at bounding box center [319, 346] width 16 height 16
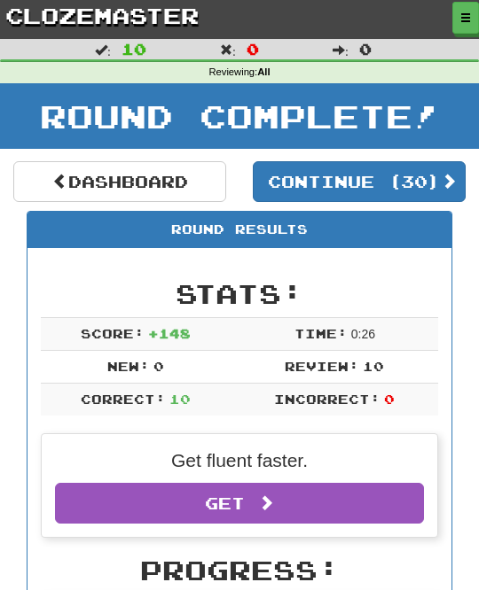
click at [452, 188] on span at bounding box center [448, 181] width 16 height 16
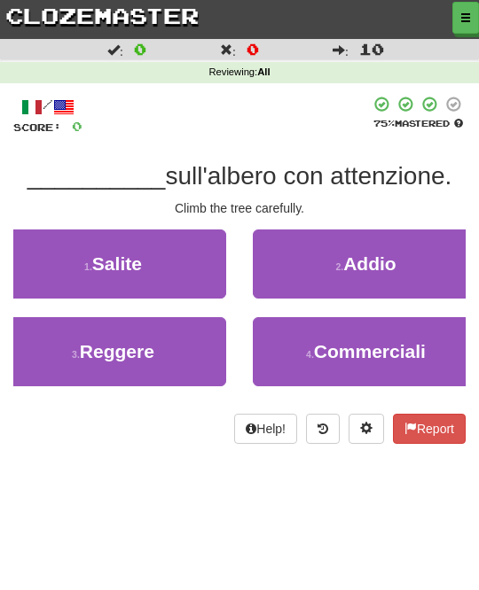
click at [218, 271] on button "1 . Salite" at bounding box center [113, 264] width 226 height 69
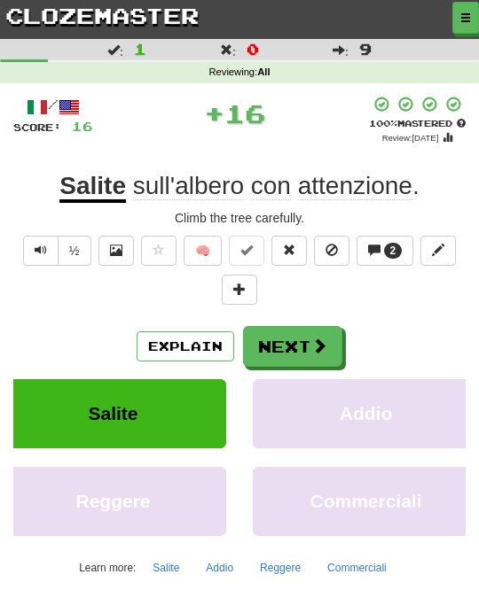
click at [304, 328] on button "Next" at bounding box center [292, 346] width 99 height 41
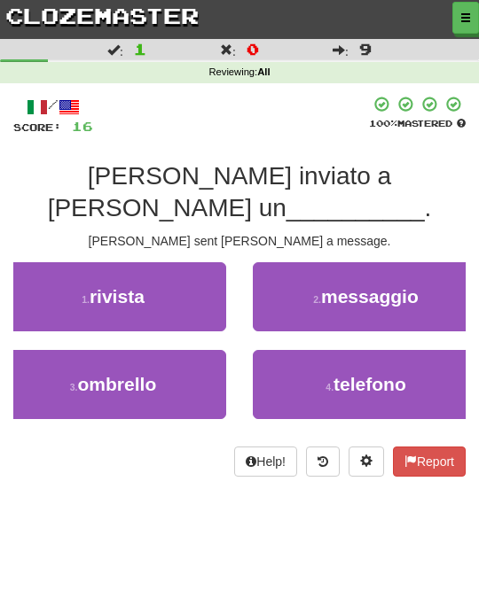
click at [394, 286] on span "messaggio" at bounding box center [369, 296] width 97 height 20
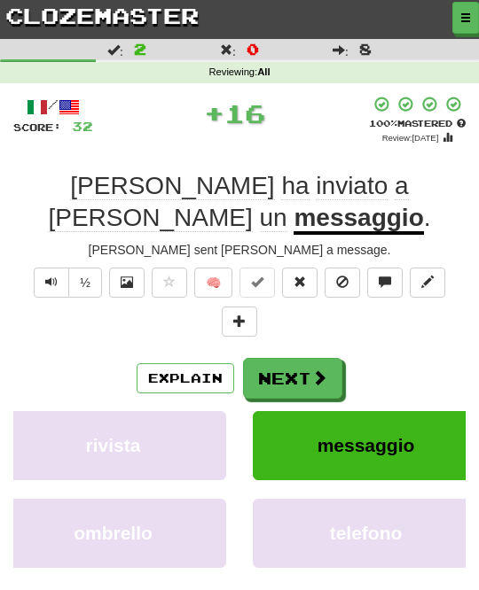
click at [316, 370] on span at bounding box center [319, 378] width 16 height 16
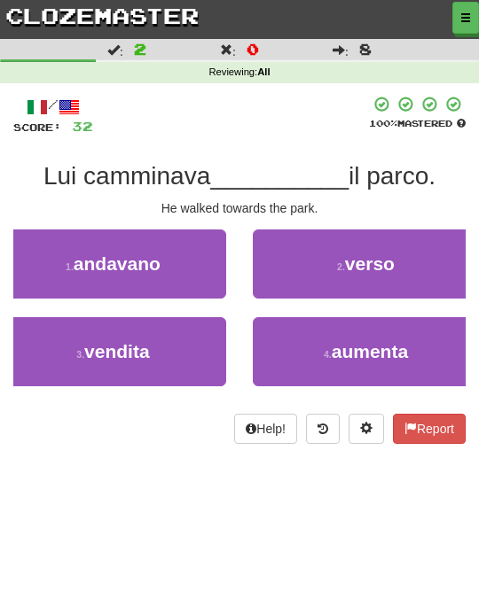
click at [391, 269] on span "verso" at bounding box center [370, 263] width 50 height 20
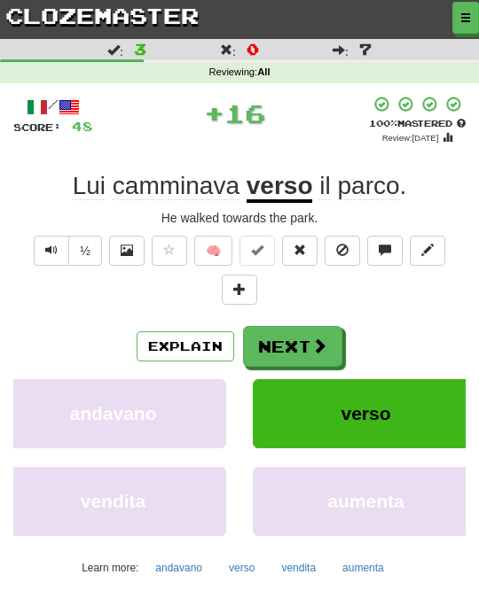
click at [312, 342] on span at bounding box center [319, 346] width 16 height 16
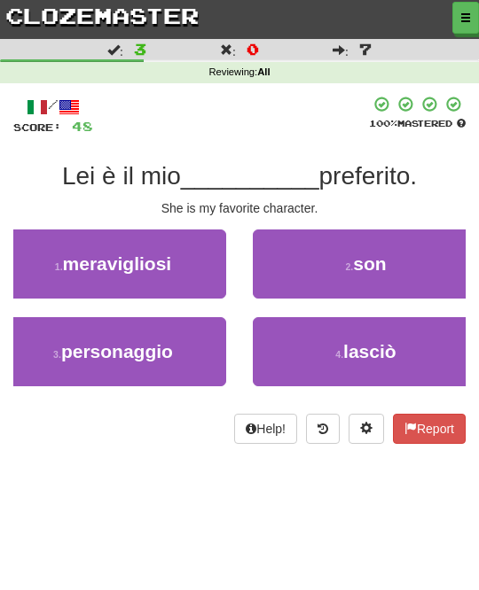
click at [222, 361] on button "3 . personaggio" at bounding box center [113, 351] width 226 height 69
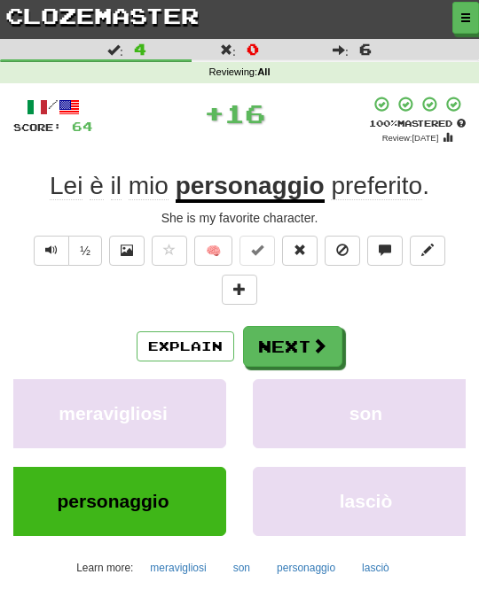
click at [316, 347] on span at bounding box center [319, 346] width 16 height 16
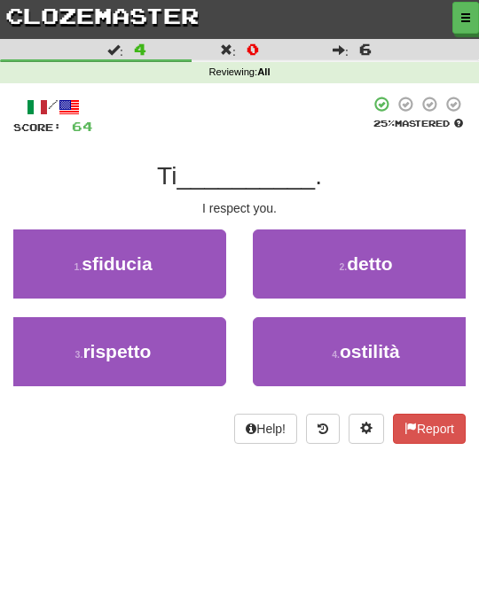
click at [218, 345] on button "3 . rispetto" at bounding box center [113, 351] width 226 height 69
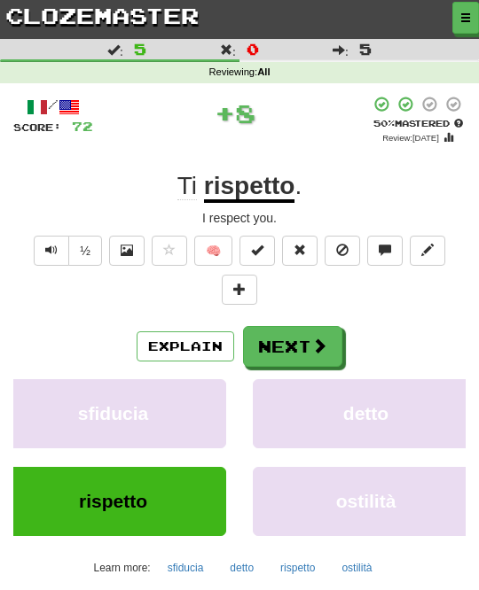
click at [322, 342] on span at bounding box center [319, 346] width 16 height 16
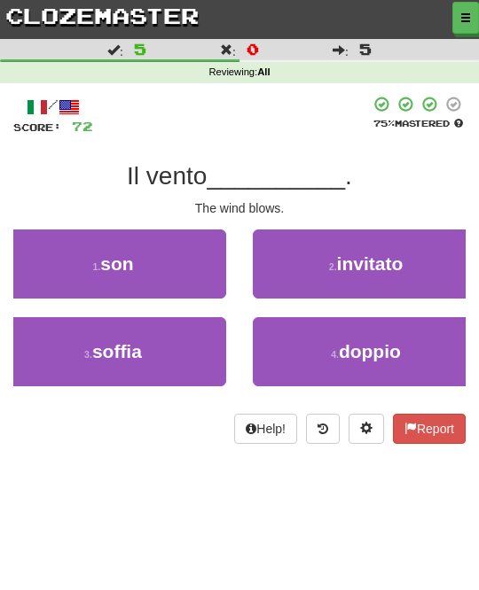
click at [213, 362] on button "3 . soffia" at bounding box center [113, 351] width 226 height 69
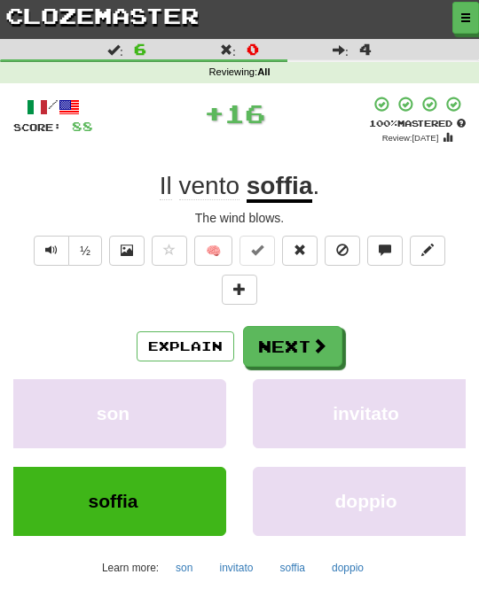
click at [322, 340] on span at bounding box center [319, 346] width 16 height 16
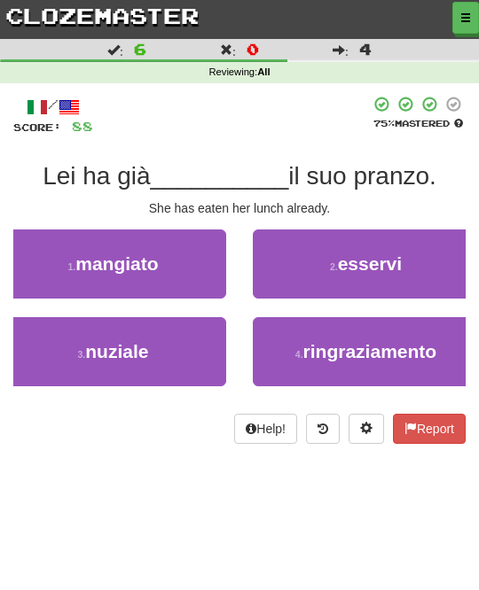
click at [207, 274] on button "1 . mangiato" at bounding box center [113, 264] width 226 height 69
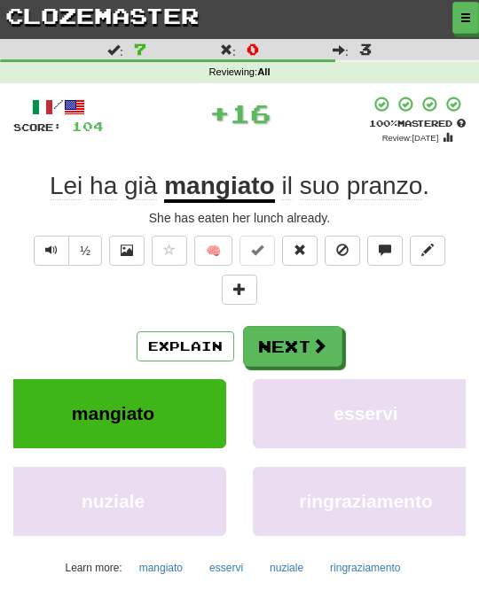
click at [301, 341] on button "Next" at bounding box center [292, 346] width 99 height 41
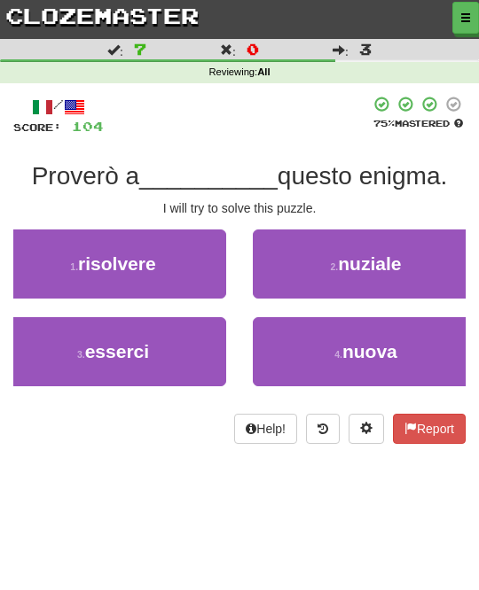
click at [214, 279] on button "1 . risolvere" at bounding box center [113, 264] width 226 height 69
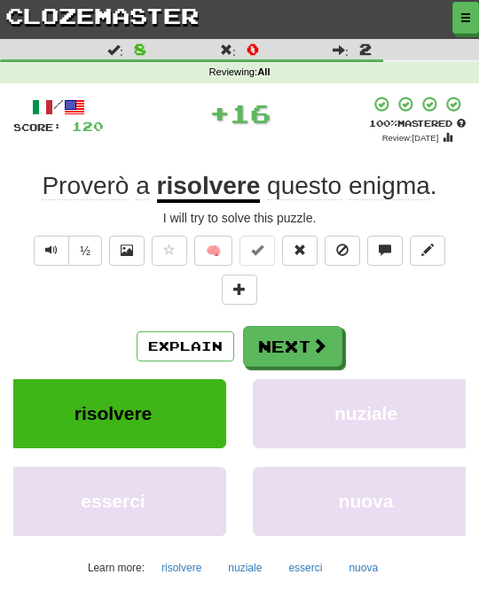
click at [303, 341] on button "Next" at bounding box center [292, 346] width 99 height 41
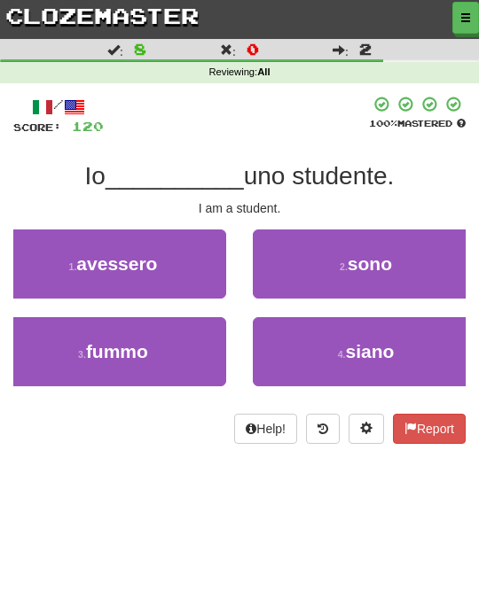
click at [361, 271] on span "sono" at bounding box center [369, 263] width 44 height 20
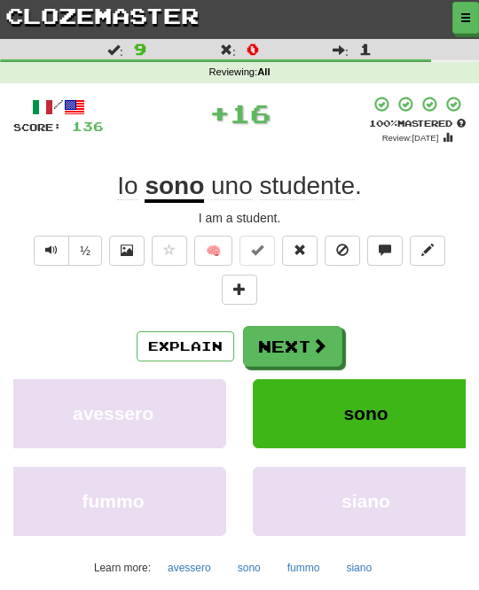
click at [316, 338] on span at bounding box center [319, 346] width 16 height 16
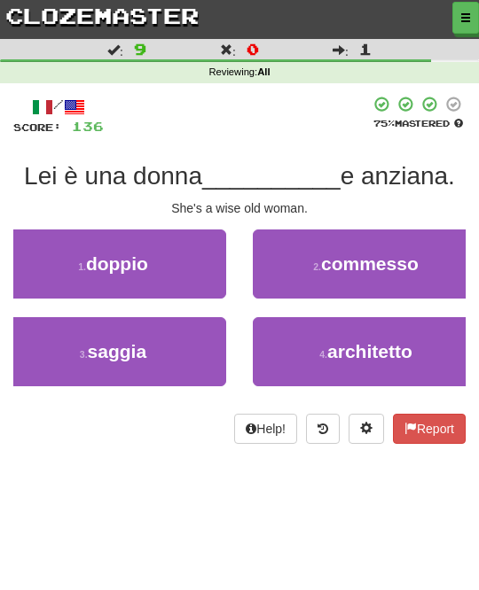
click at [213, 359] on button "3 . saggia" at bounding box center [113, 351] width 226 height 69
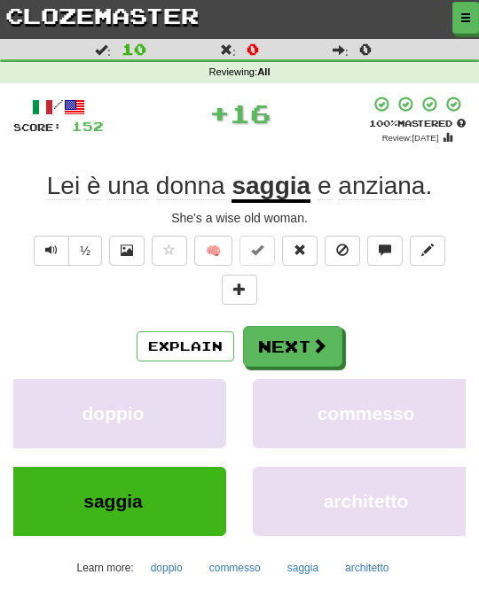
click at [308, 344] on button "Next" at bounding box center [292, 346] width 99 height 41
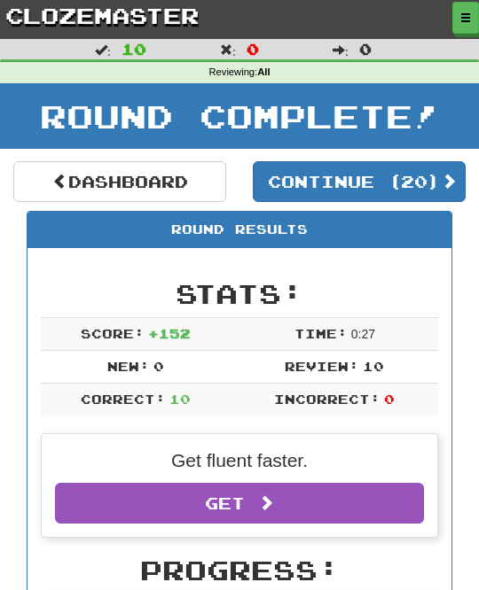
click at [420, 176] on button "Continue ( 20 )" at bounding box center [359, 181] width 213 height 41
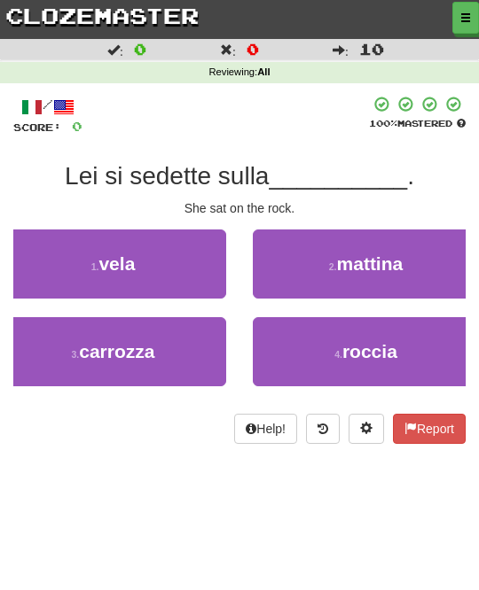
click at [324, 345] on button "4 . roccia" at bounding box center [366, 351] width 226 height 69
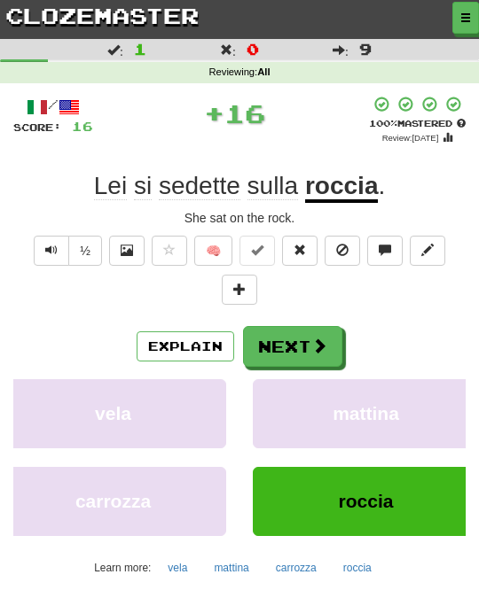
click at [322, 347] on span at bounding box center [319, 346] width 16 height 16
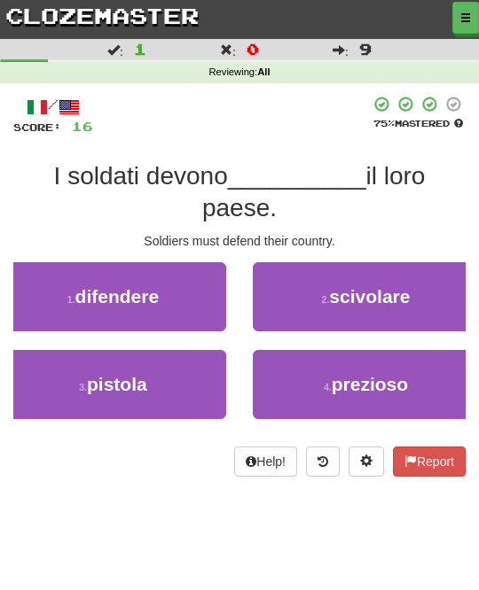
click at [195, 308] on button "1 . difendere" at bounding box center [113, 296] width 226 height 69
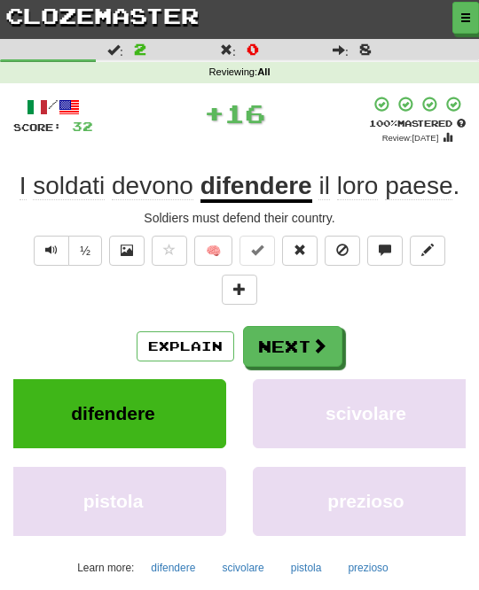
click at [301, 336] on button "Next" at bounding box center [292, 346] width 99 height 41
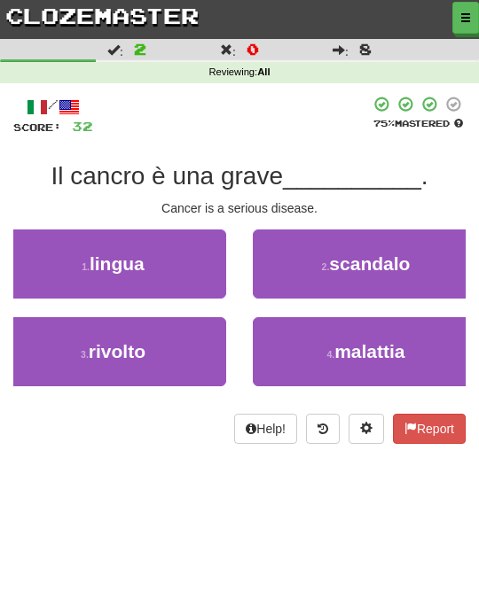
click at [319, 338] on button "4 . malattia" at bounding box center [366, 351] width 226 height 69
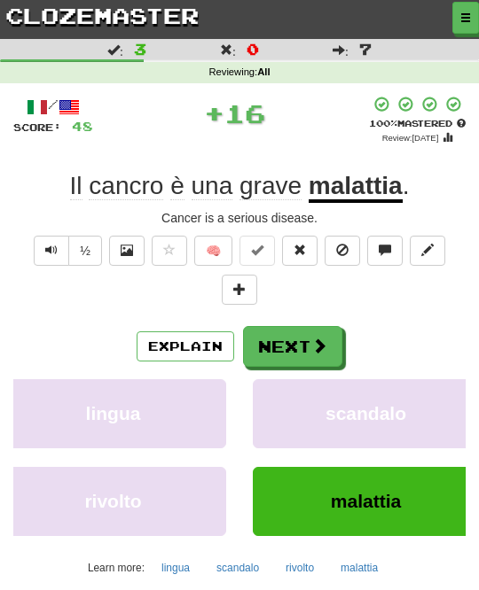
click at [308, 340] on button "Next" at bounding box center [292, 346] width 99 height 41
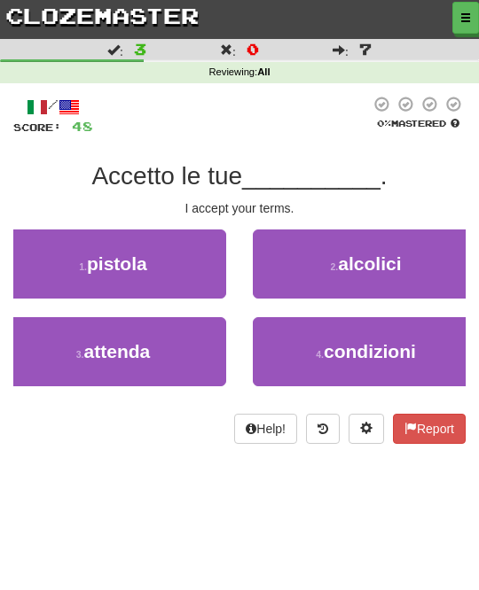
click at [319, 339] on button "4 . condizioni" at bounding box center [366, 351] width 226 height 69
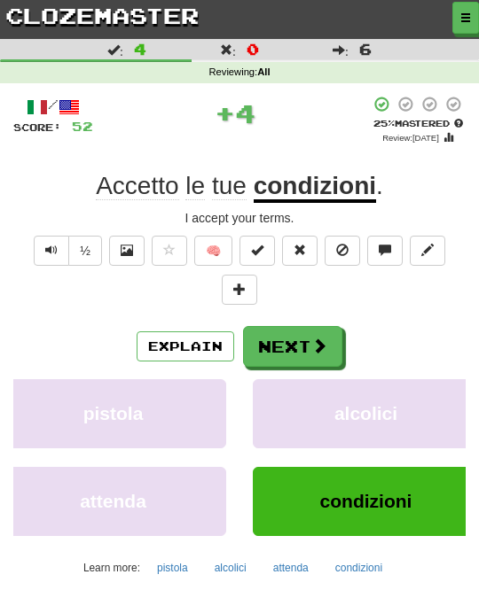
click at [318, 351] on span at bounding box center [319, 346] width 16 height 16
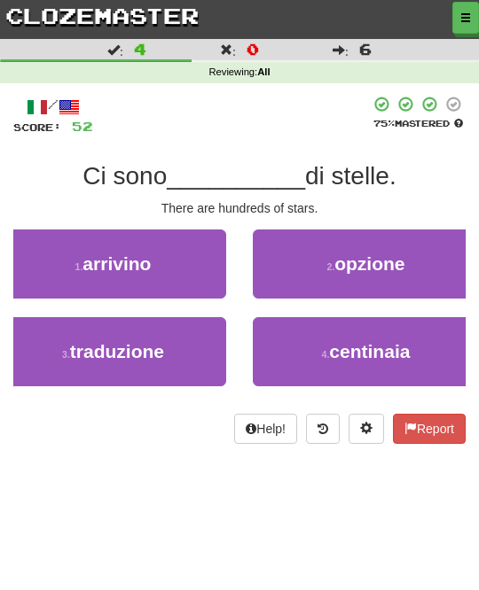
click at [316, 350] on button "4 . centinaia" at bounding box center [366, 351] width 226 height 69
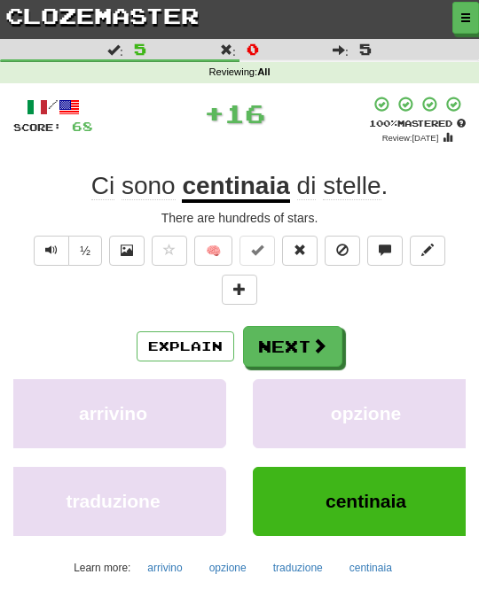
click at [323, 347] on span at bounding box center [319, 346] width 16 height 16
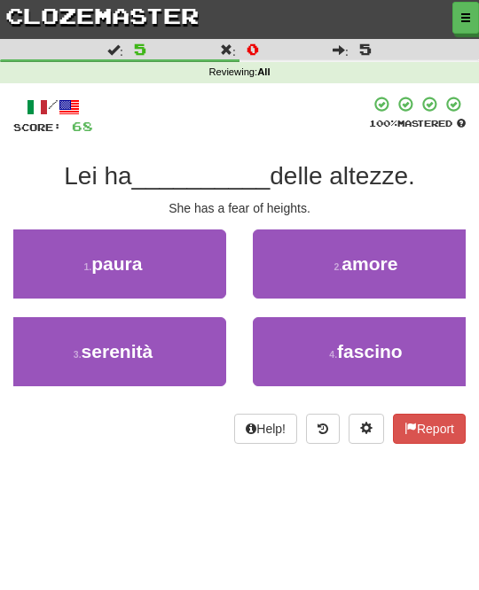
click at [208, 270] on button "1 . paura" at bounding box center [113, 264] width 226 height 69
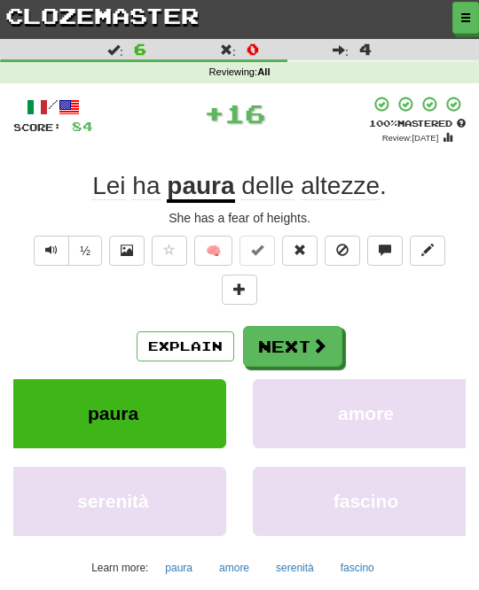
click at [309, 339] on button "Next" at bounding box center [292, 346] width 99 height 41
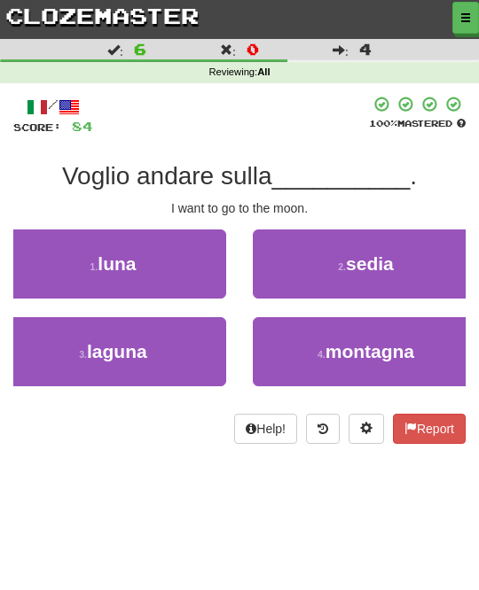
click at [201, 278] on button "1 . luna" at bounding box center [113, 264] width 226 height 69
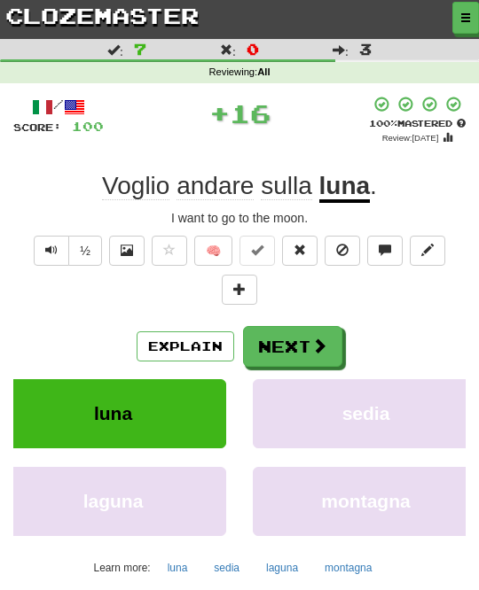
click at [292, 337] on button "Next" at bounding box center [292, 346] width 99 height 41
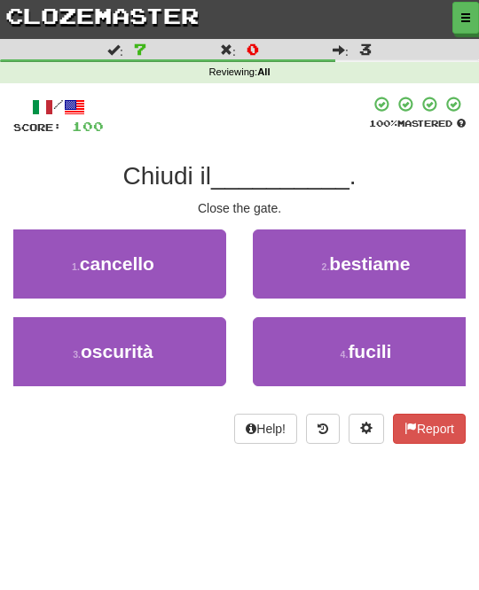
click at [223, 350] on button "3 . oscurità" at bounding box center [113, 351] width 226 height 69
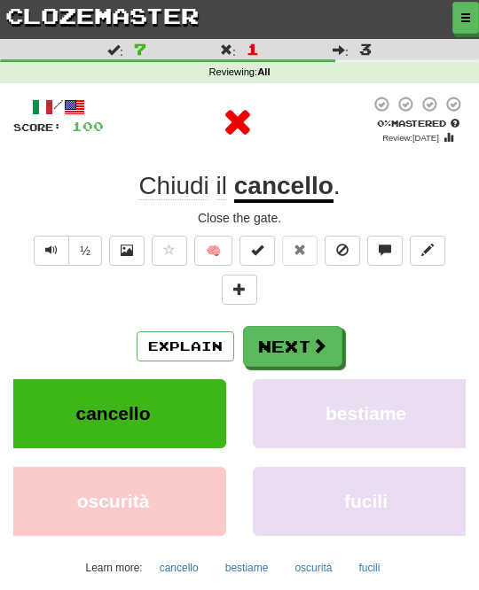
click at [311, 339] on span at bounding box center [319, 346] width 16 height 16
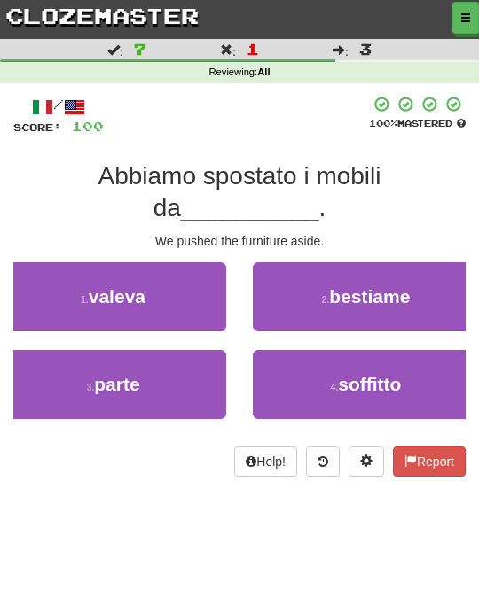
click at [217, 375] on button "3 . parte" at bounding box center [113, 384] width 226 height 69
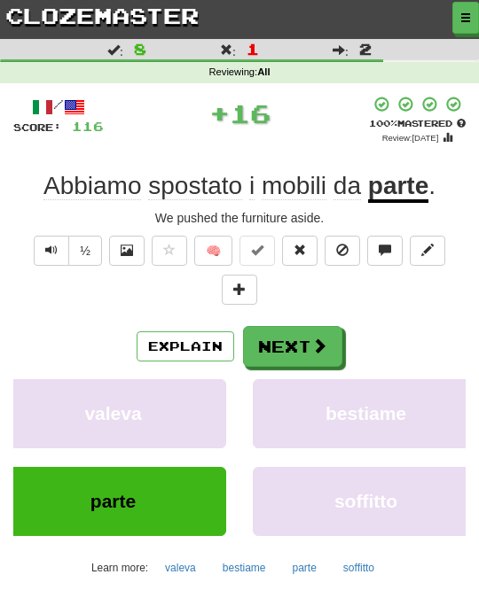
click at [311, 342] on span at bounding box center [319, 346] width 16 height 16
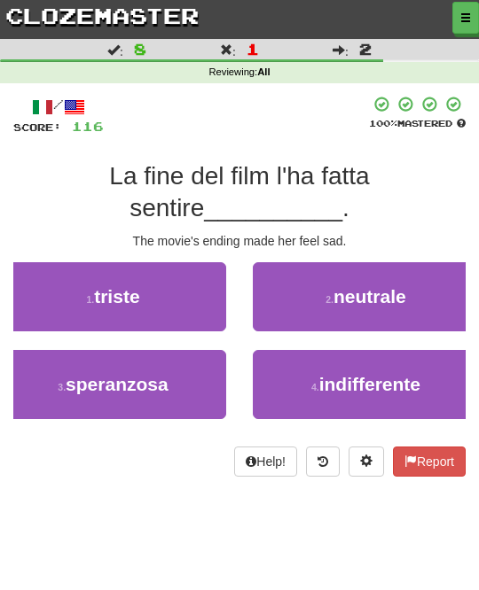
click at [201, 308] on button "1 . triste" at bounding box center [113, 296] width 226 height 69
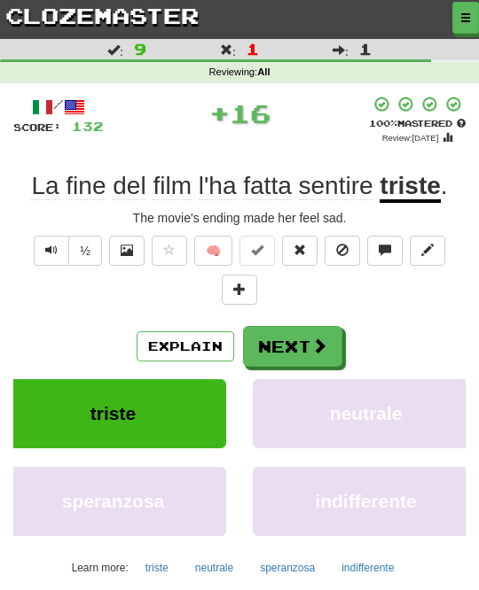
click at [304, 342] on button "Next" at bounding box center [292, 346] width 99 height 41
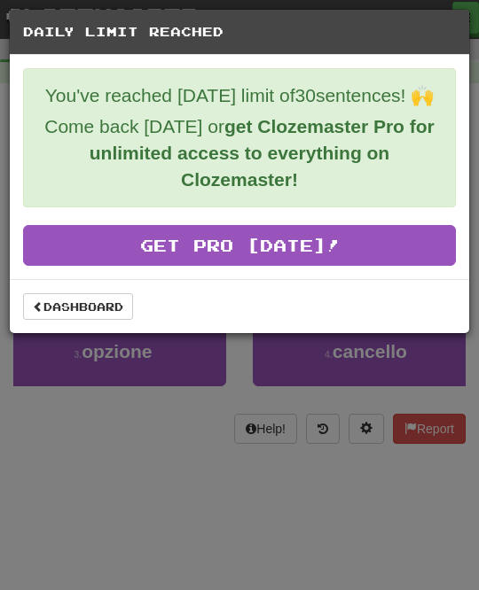
click at [115, 300] on link "Dashboard" at bounding box center [78, 306] width 110 height 27
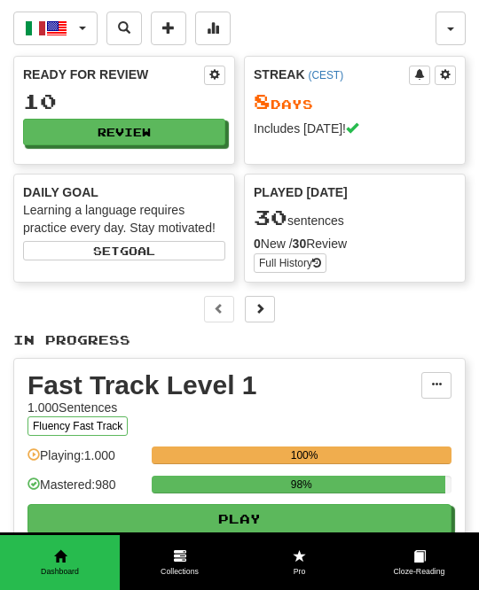
click at [459, 23] on button "button" at bounding box center [450, 29] width 30 height 34
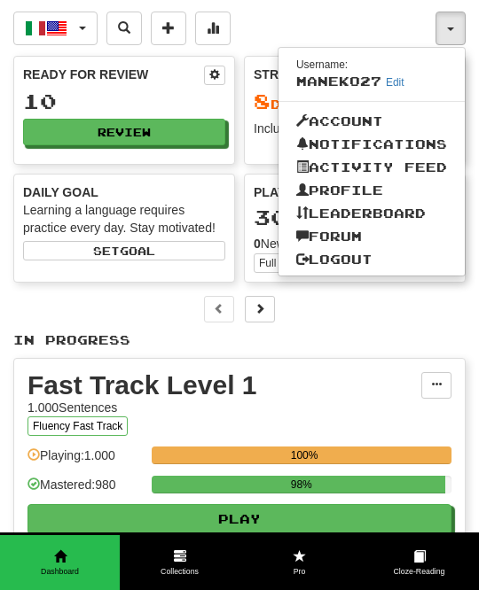
click at [381, 253] on link "Logout" at bounding box center [371, 259] width 186 height 23
